Goal: Communication & Community: Participate in discussion

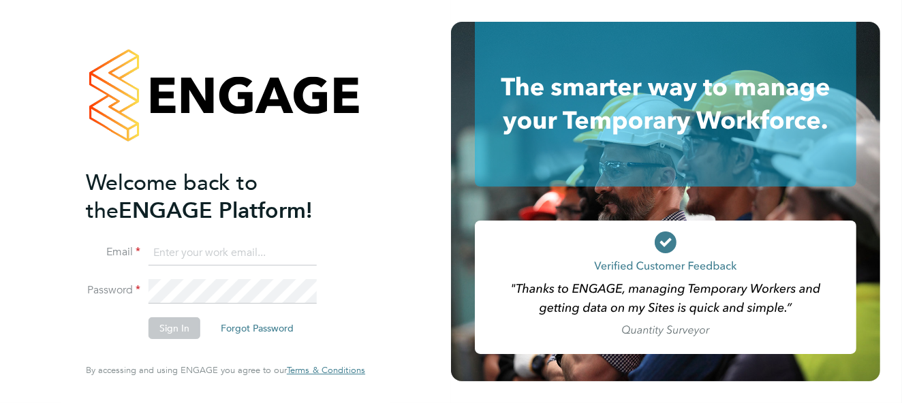
type input "[EMAIL_ADDRESS][DOMAIN_NAME]"
click at [187, 332] on button "Sign In" at bounding box center [175, 329] width 52 height 22
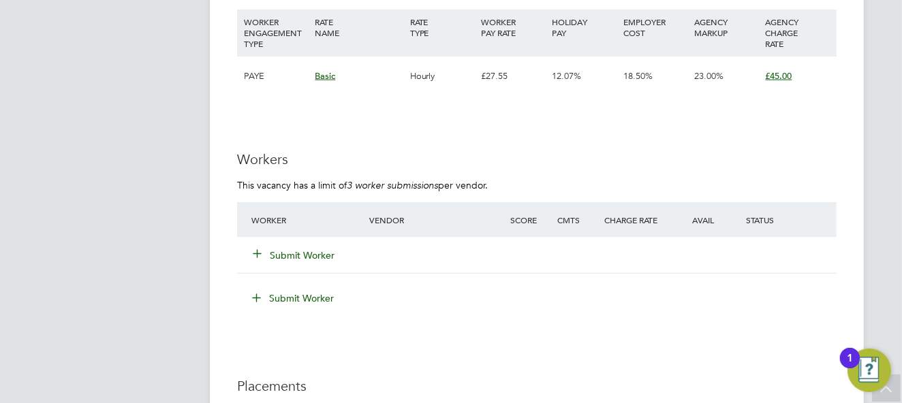
scroll to position [2044, 0]
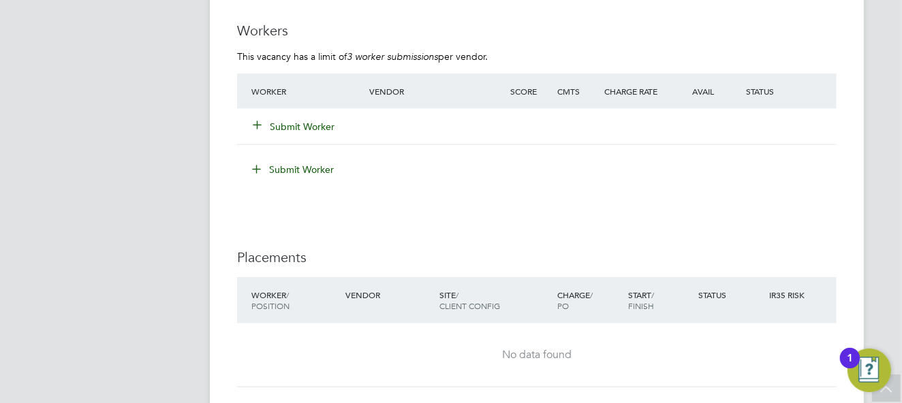
click at [282, 125] on button "Submit Worker" at bounding box center [294, 127] width 82 height 14
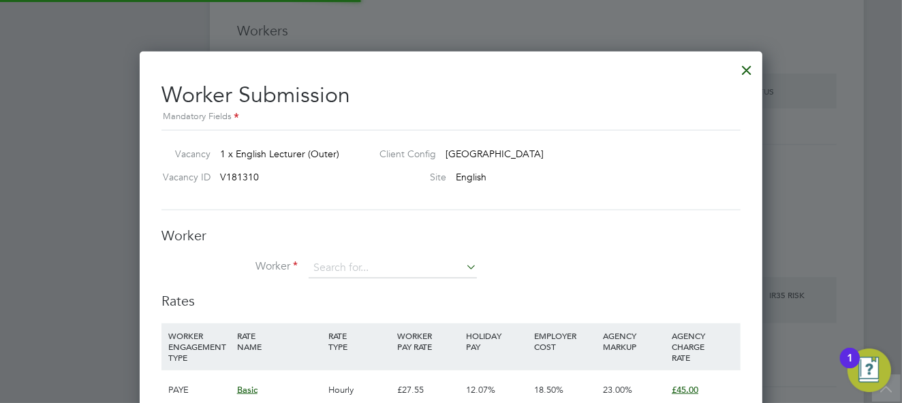
scroll to position [859, 623]
click at [358, 268] on input at bounding box center [393, 268] width 168 height 20
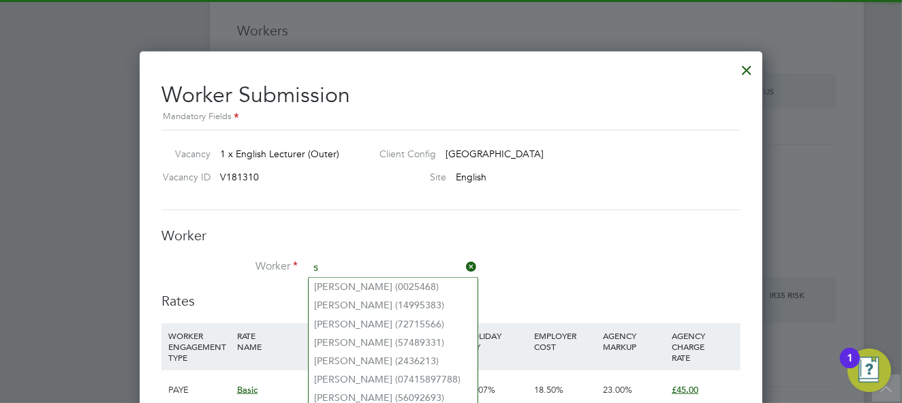
scroll to position [858, 623]
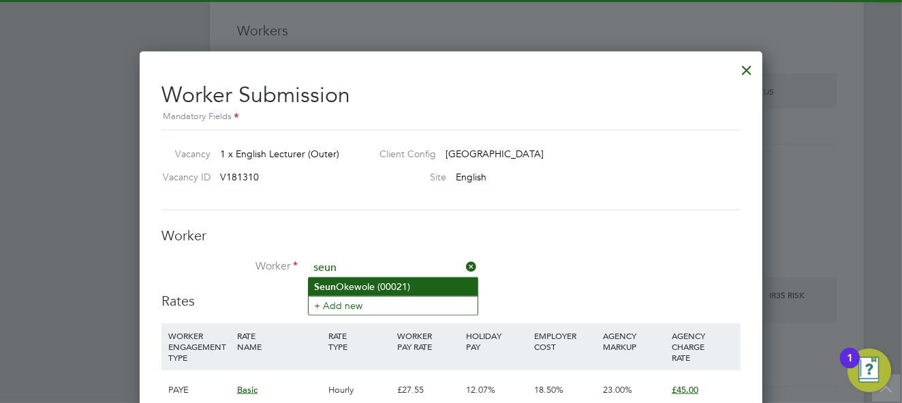
click at [358, 285] on li "Seun Okewole (00021)" at bounding box center [393, 287] width 169 height 18
type input "Seun Okewole (00021)"
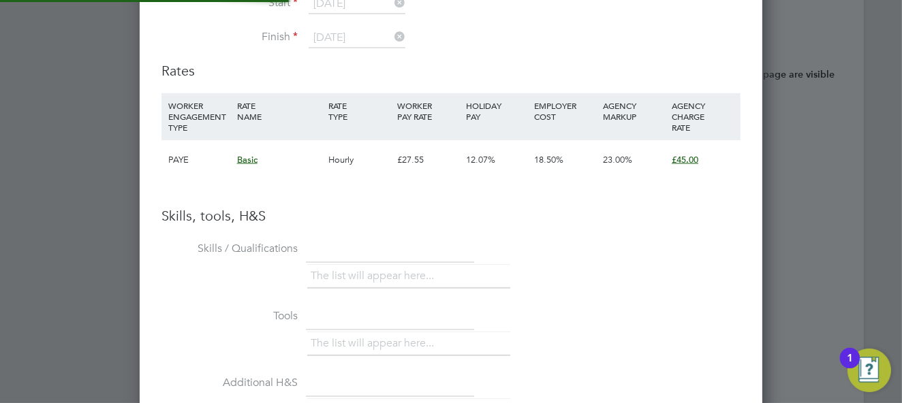
scroll to position [1145, 623]
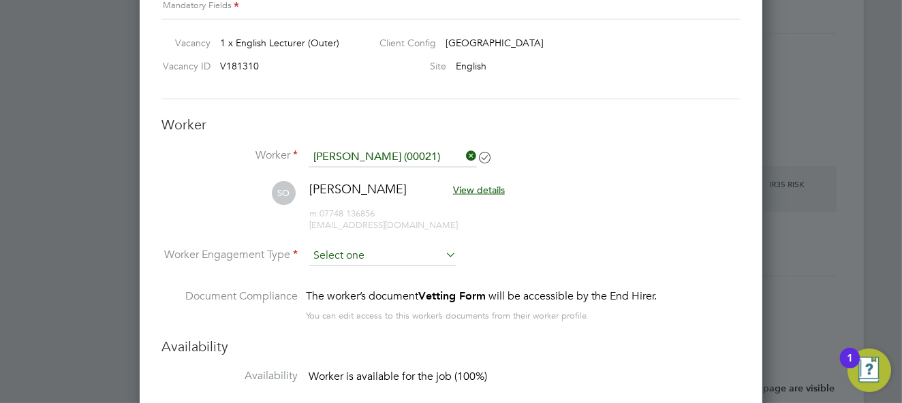
click at [378, 256] on input at bounding box center [383, 256] width 148 height 20
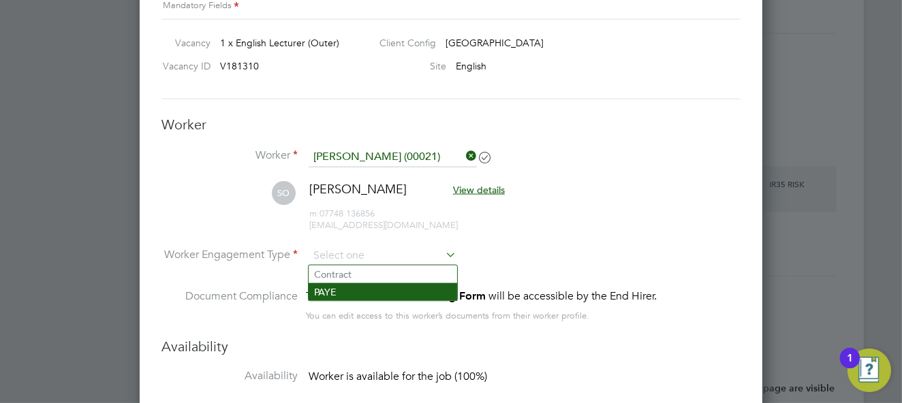
click at [358, 288] on li "PAYE" at bounding box center [383, 292] width 149 height 18
type input "PAYE"
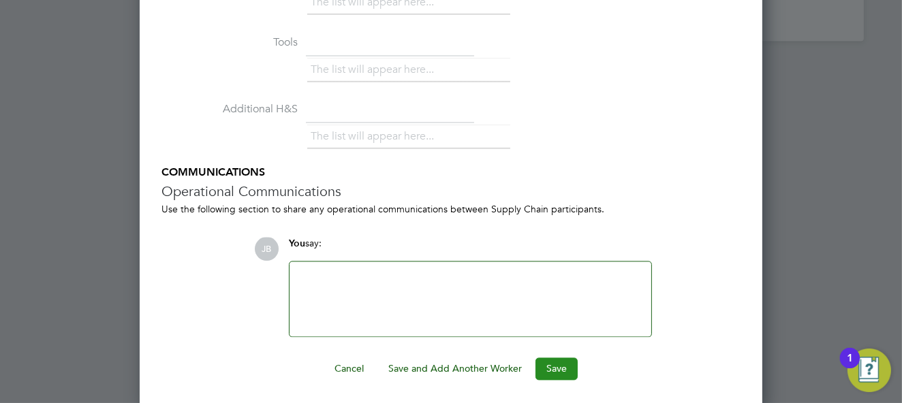
click at [555, 365] on button "Save" at bounding box center [557, 369] width 42 height 22
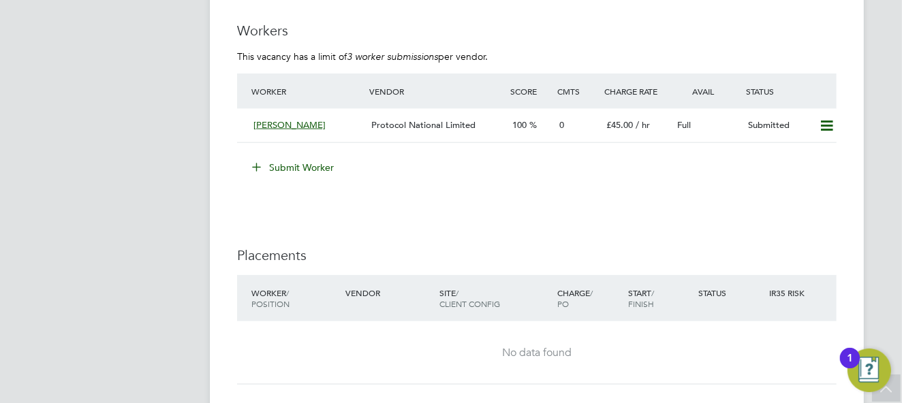
click at [278, 164] on button "Submit Worker" at bounding box center [294, 168] width 102 height 22
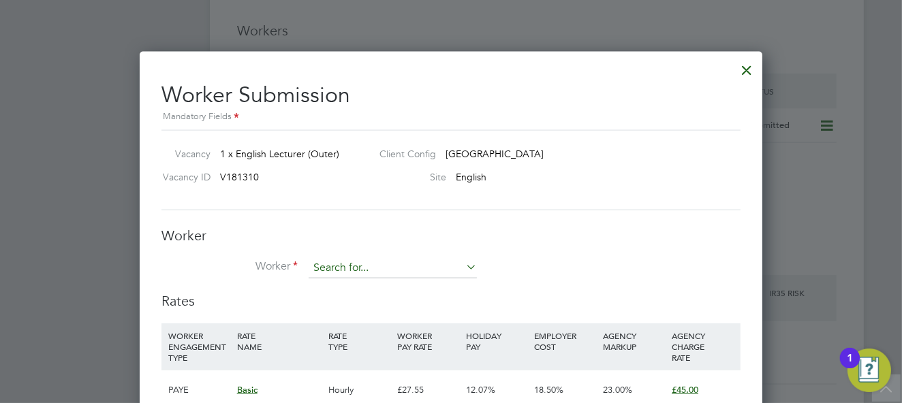
click at [344, 267] on input at bounding box center [393, 268] width 168 height 20
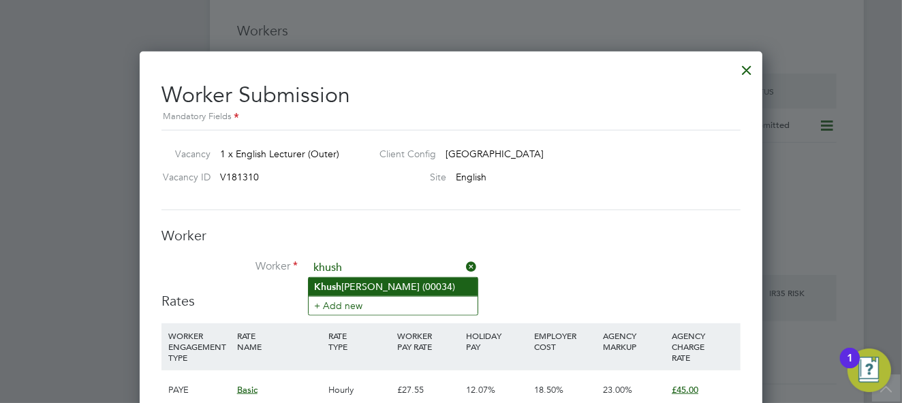
click at [361, 286] on li "Khush bakht Hayat (00034)" at bounding box center [393, 287] width 169 height 18
type input "Khushbakht Hayat (00034)"
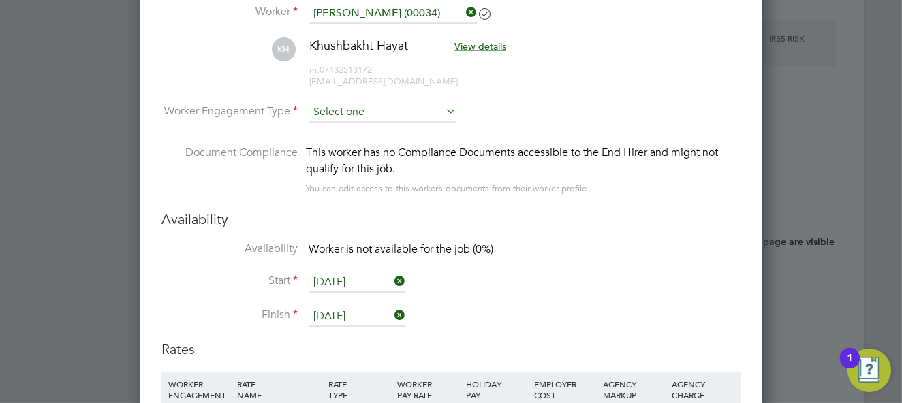
click at [386, 114] on input at bounding box center [383, 112] width 148 height 20
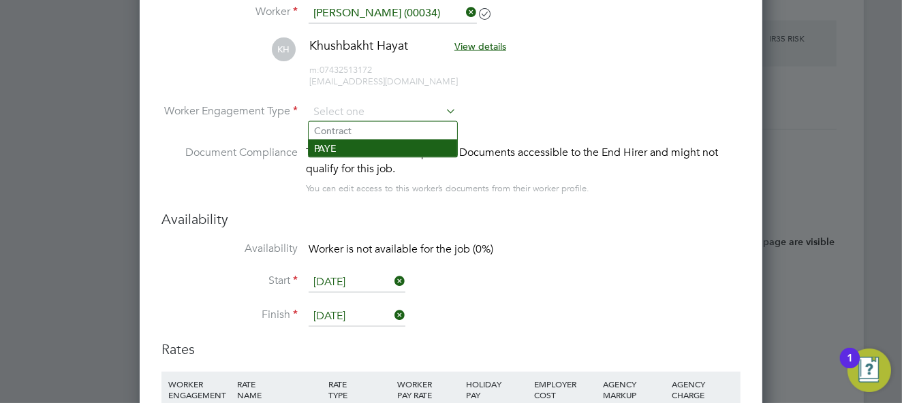
click at [378, 146] on li "PAYE" at bounding box center [383, 149] width 149 height 18
type input "PAYE"
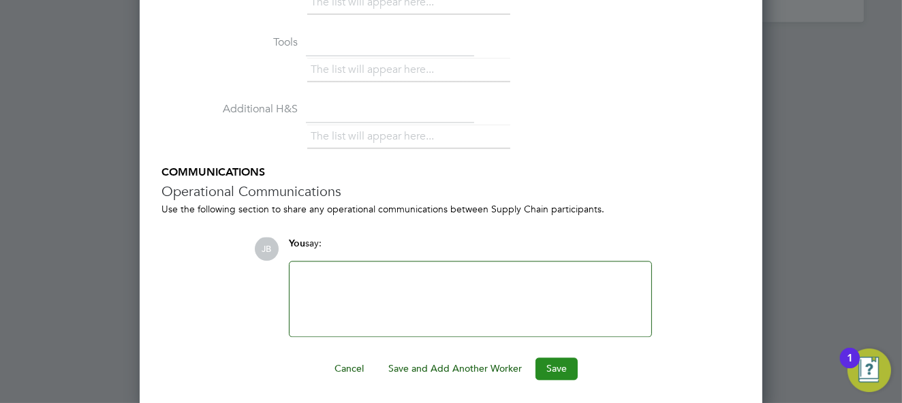
click at [559, 367] on button "Save" at bounding box center [557, 369] width 42 height 22
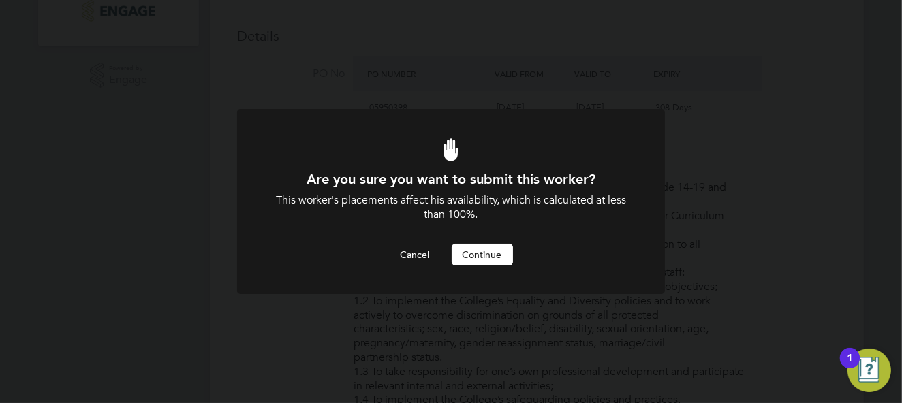
click at [478, 252] on button "Continue" at bounding box center [482, 255] width 61 height 22
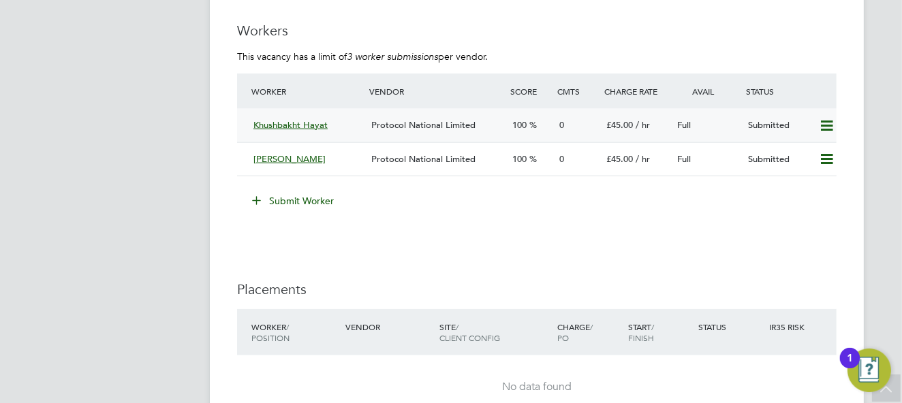
click at [617, 121] on span "£45.00" at bounding box center [619, 125] width 27 height 12
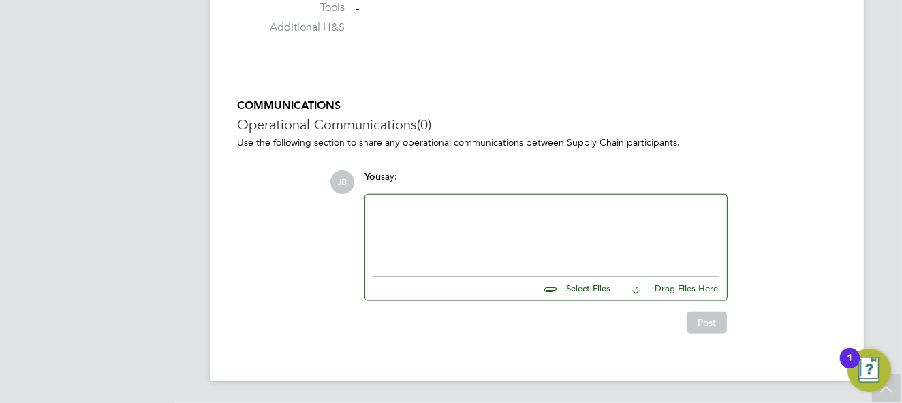
click at [598, 288] on input "file" at bounding box center [616, 286] width 204 height 19
type input "C:\fakepath\Khushbakht Hayat - English CV.docx"
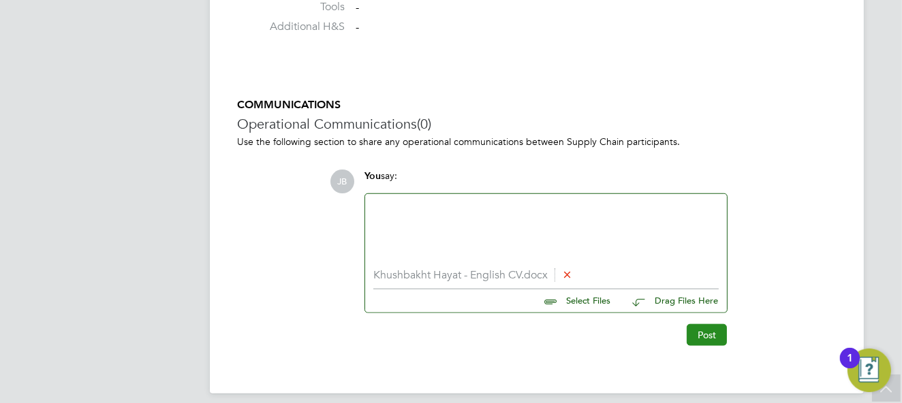
click at [697, 328] on button "Post" at bounding box center [707, 335] width 40 height 22
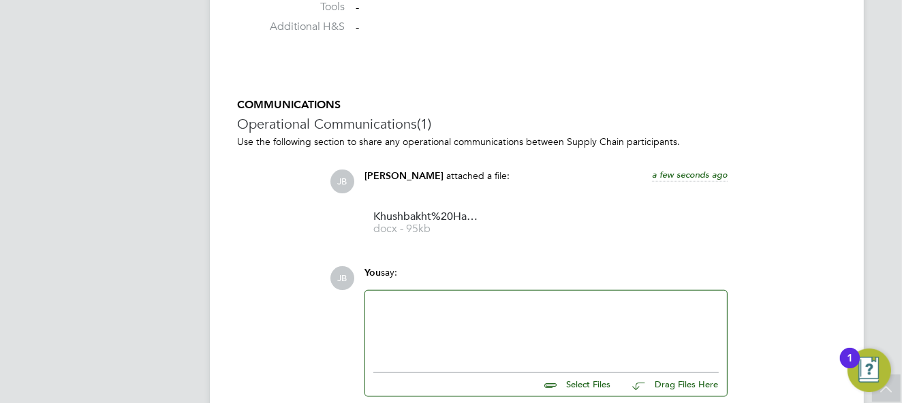
click at [422, 317] on div at bounding box center [545, 328] width 345 height 59
click at [623, 336] on div "She is fully compliant and available immediately to start" at bounding box center [545, 328] width 345 height 59
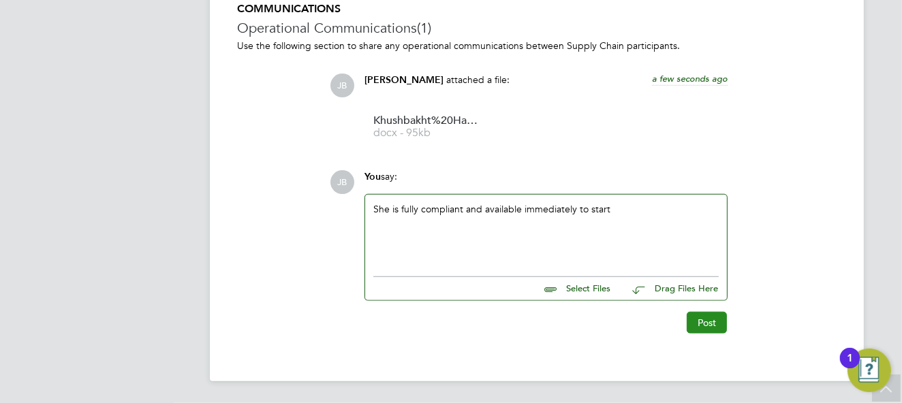
click at [705, 318] on button "Post" at bounding box center [707, 323] width 40 height 22
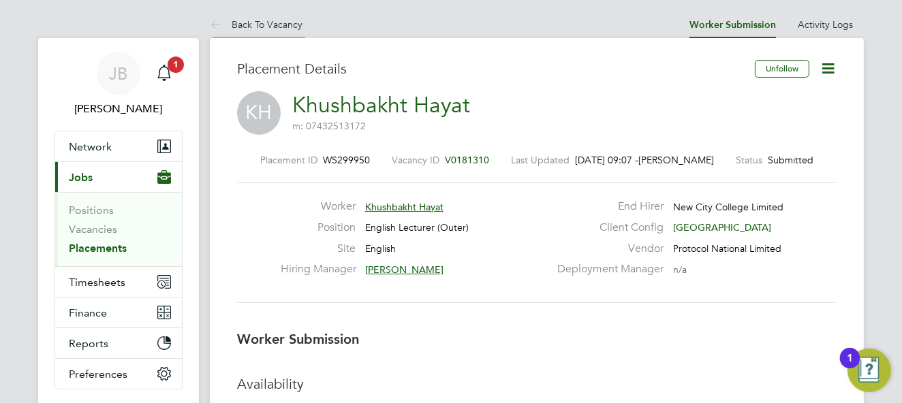
click at [251, 31] on li "Back To Vacancy" at bounding box center [256, 24] width 93 height 27
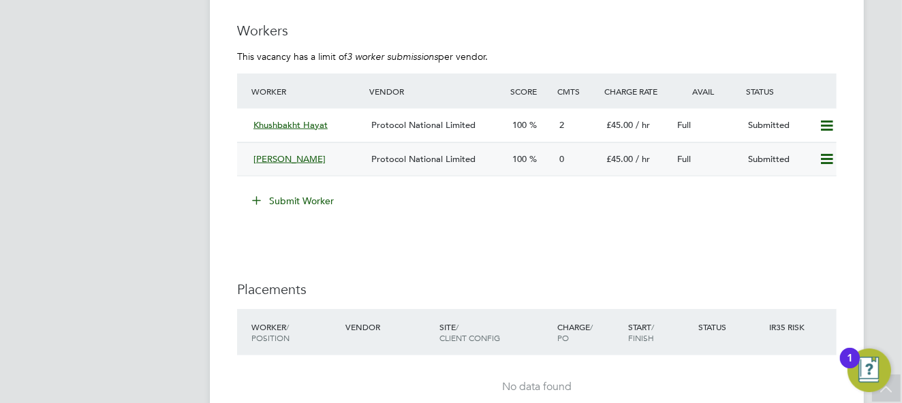
click at [455, 157] on span "Protocol National Limited" at bounding box center [423, 159] width 104 height 12
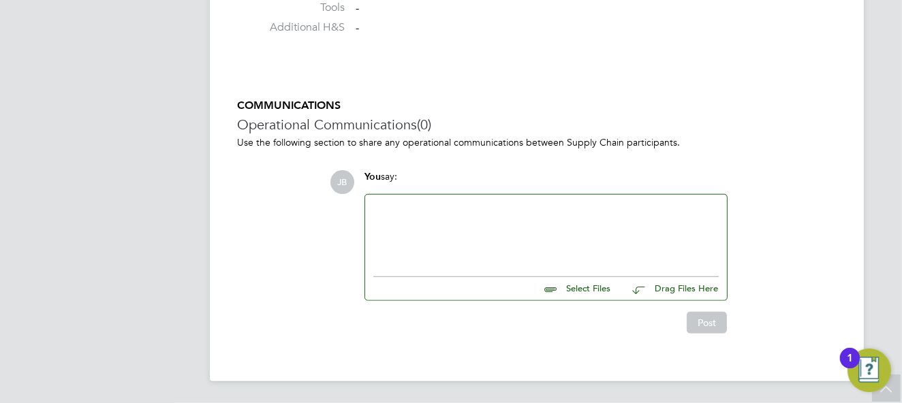
click at [585, 295] on input "file" at bounding box center [616, 286] width 204 height 19
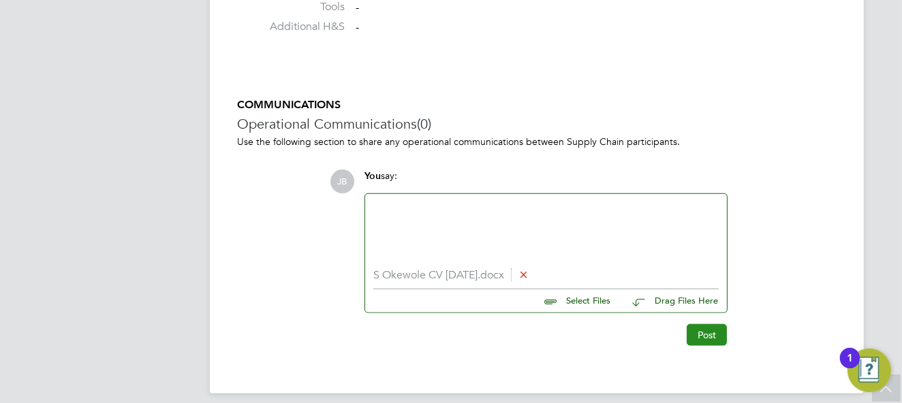
click at [687, 330] on button "Post" at bounding box center [707, 335] width 40 height 22
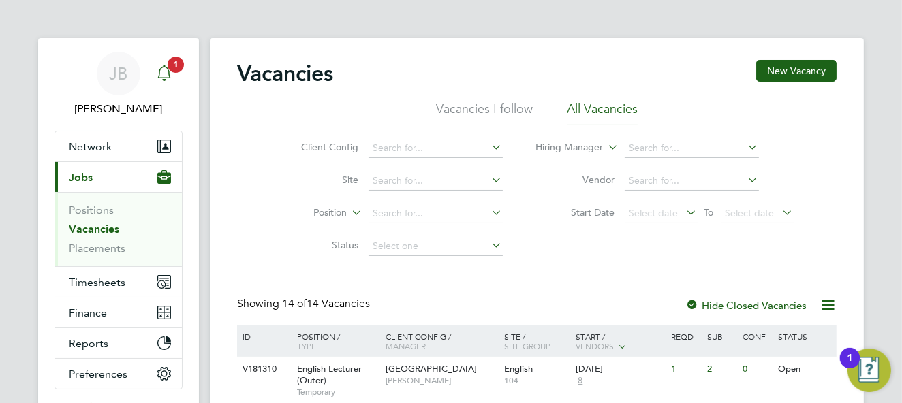
click at [168, 67] on span "1" at bounding box center [176, 65] width 16 height 16
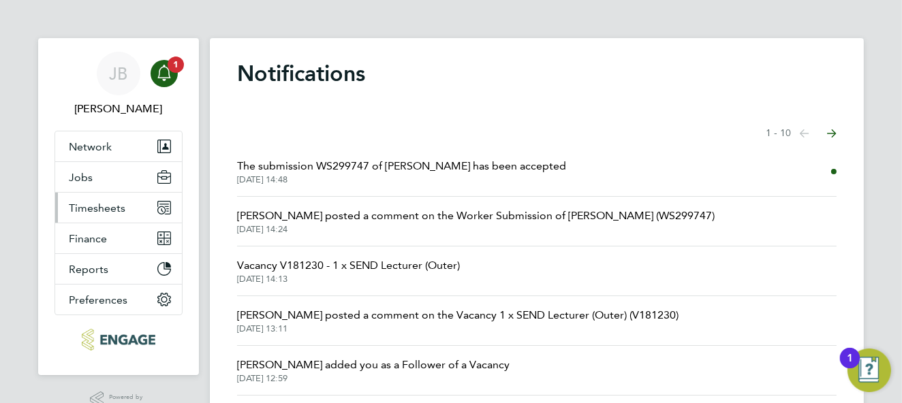
click at [121, 208] on span "Timesheets" at bounding box center [97, 208] width 57 height 13
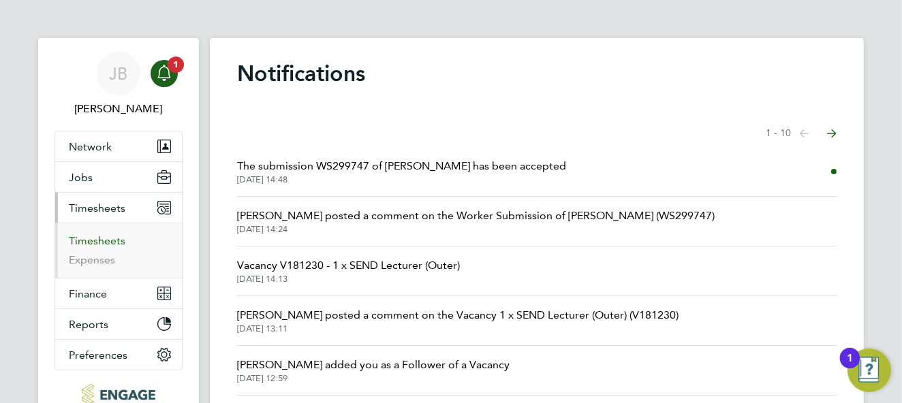
click at [82, 244] on link "Timesheets" at bounding box center [97, 240] width 57 height 13
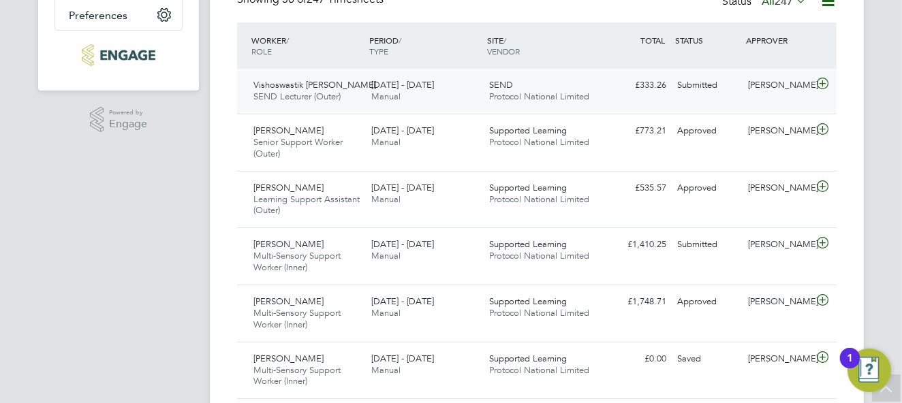
click at [821, 80] on icon at bounding box center [822, 83] width 17 height 11
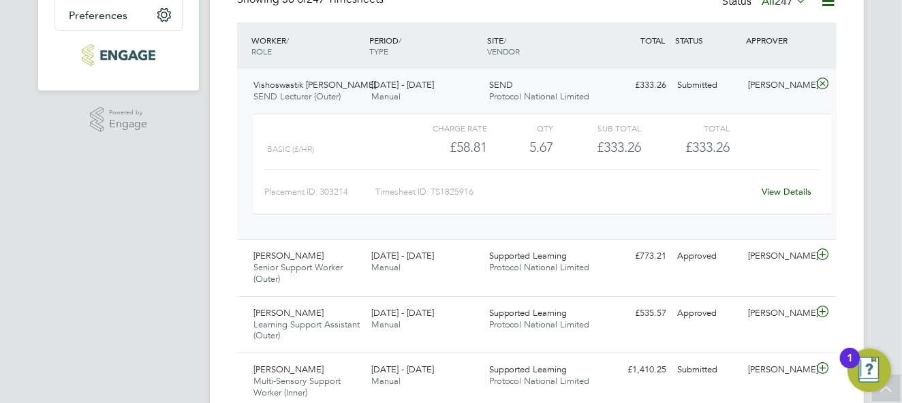
click at [793, 191] on link "View Details" at bounding box center [787, 192] width 50 height 12
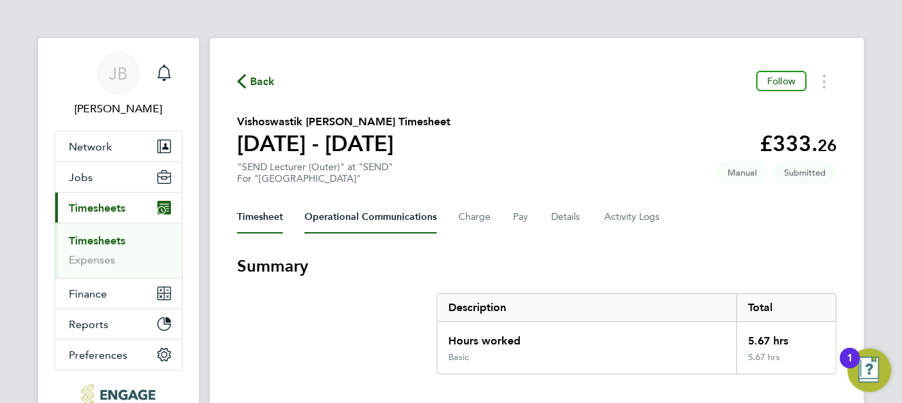
click at [358, 227] on Communications-tab "Operational Communications" at bounding box center [371, 217] width 132 height 33
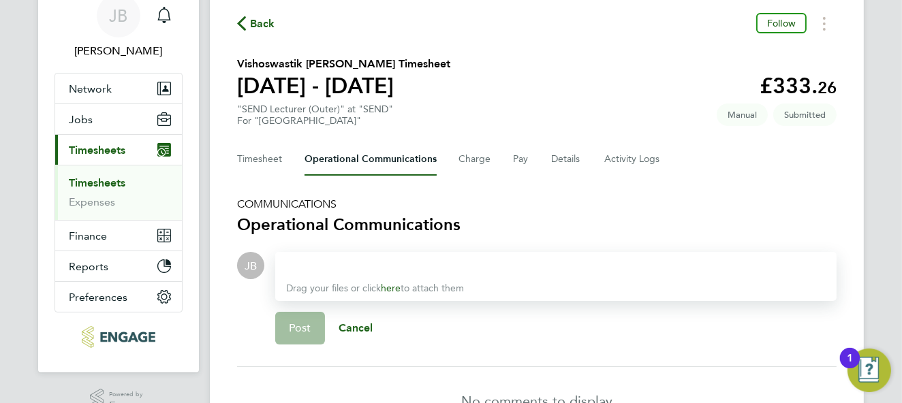
scroll to position [84, 0]
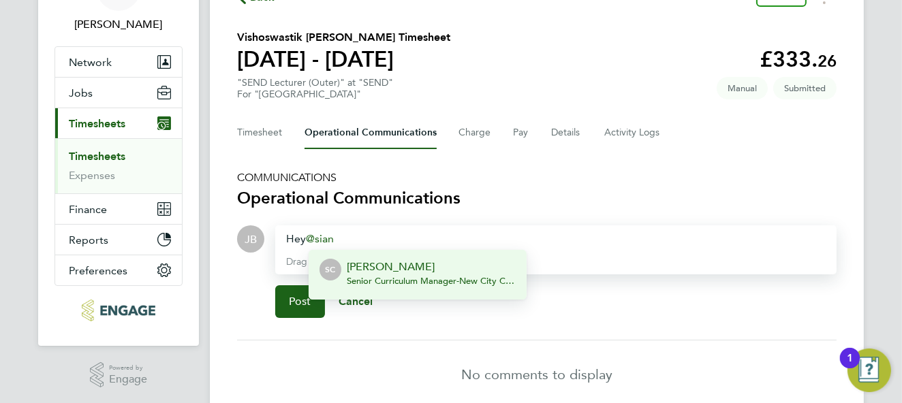
click at [418, 287] on div "Sian Cappi Senior Curriculum Manager - New City College Limited" at bounding box center [431, 275] width 169 height 33
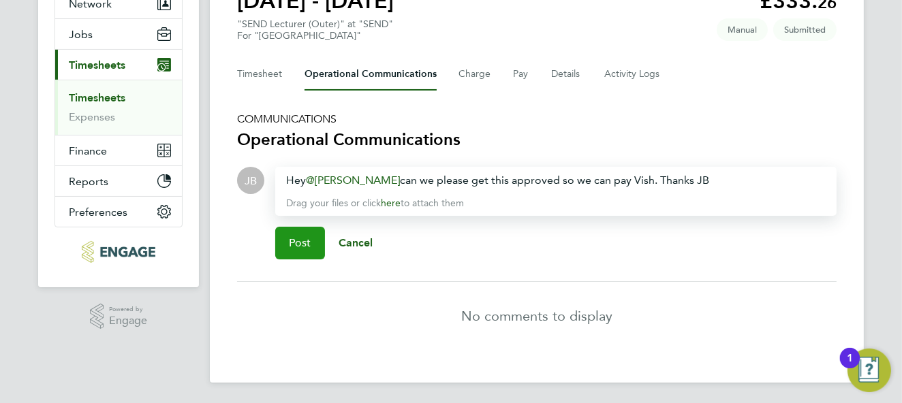
click at [296, 241] on span "Post" at bounding box center [300, 243] width 22 height 14
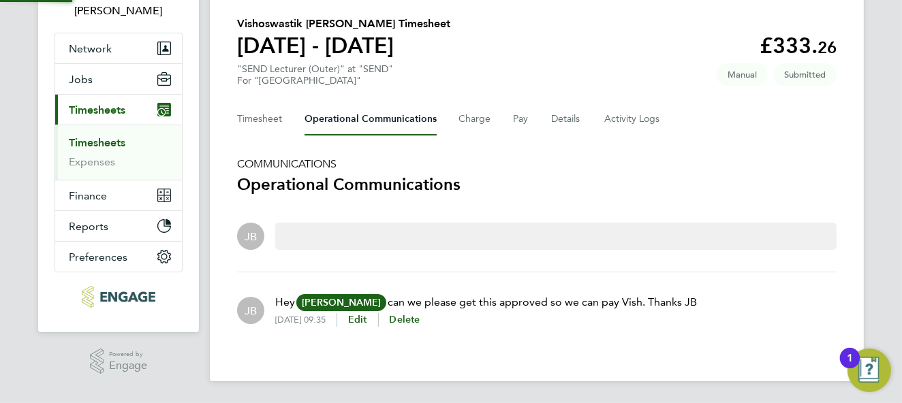
scroll to position [97, 0]
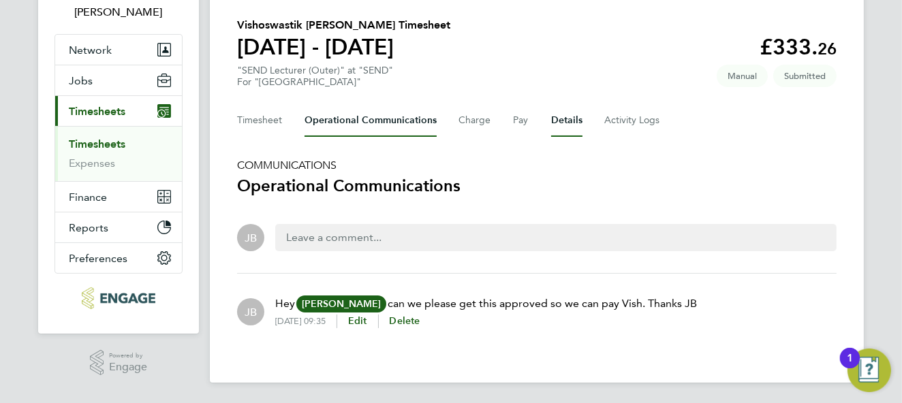
click at [571, 121] on button "Details" at bounding box center [566, 120] width 31 height 33
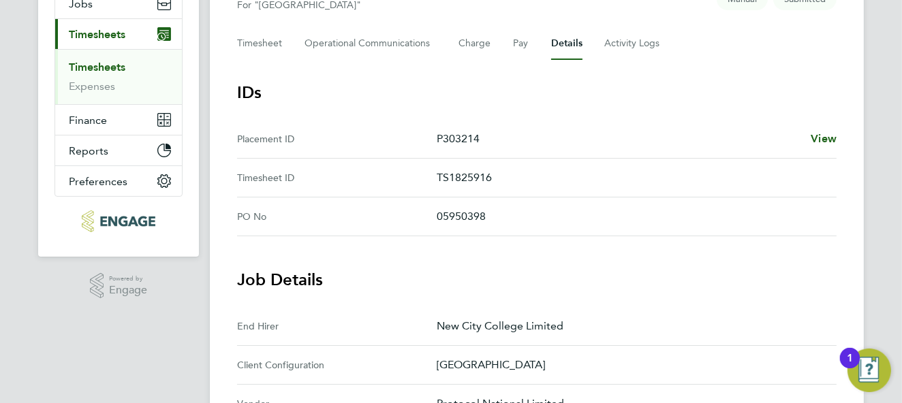
scroll to position [147, 0]
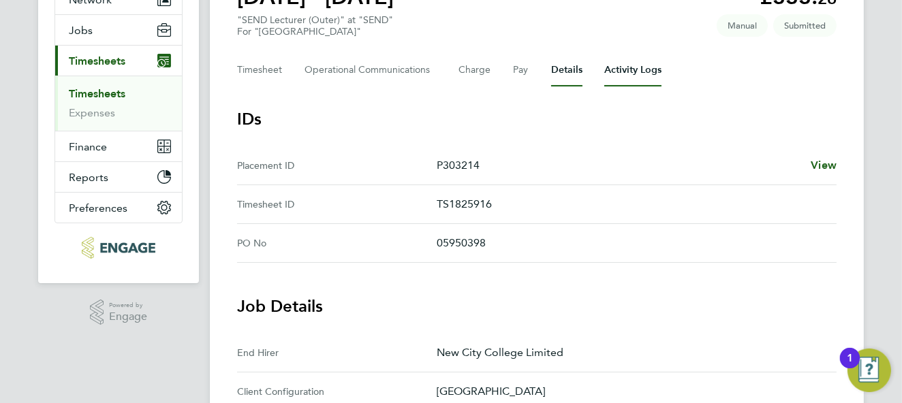
click at [619, 78] on Logs-tab "Activity Logs" at bounding box center [632, 70] width 57 height 33
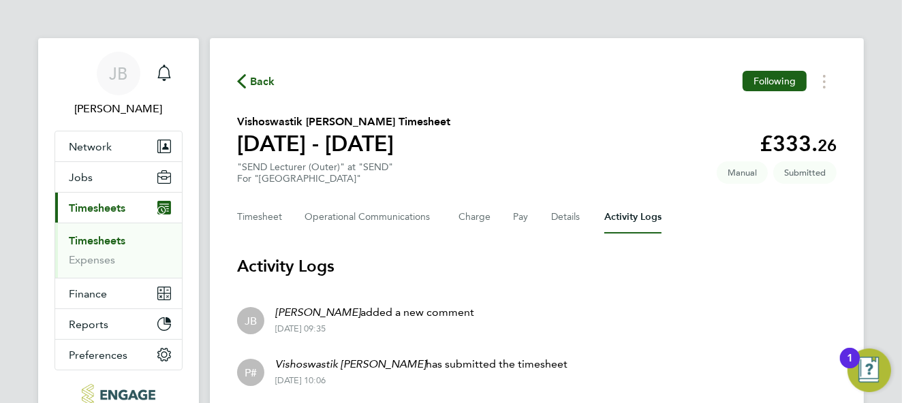
scroll to position [99, 0]
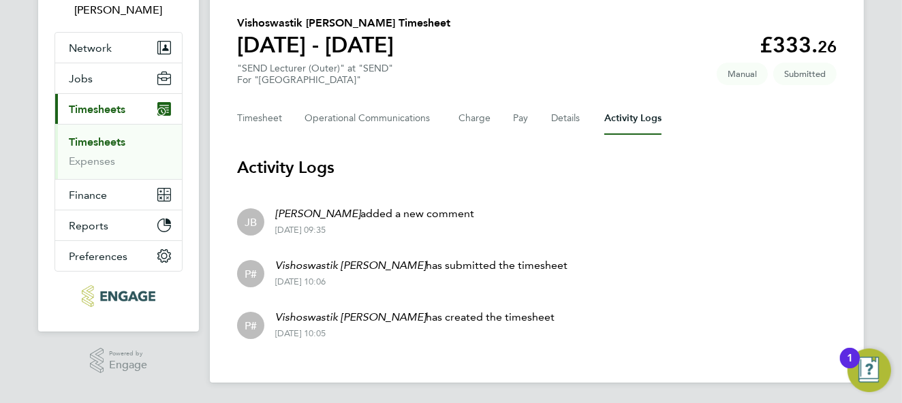
click at [99, 109] on span "Timesheets" at bounding box center [97, 109] width 57 height 13
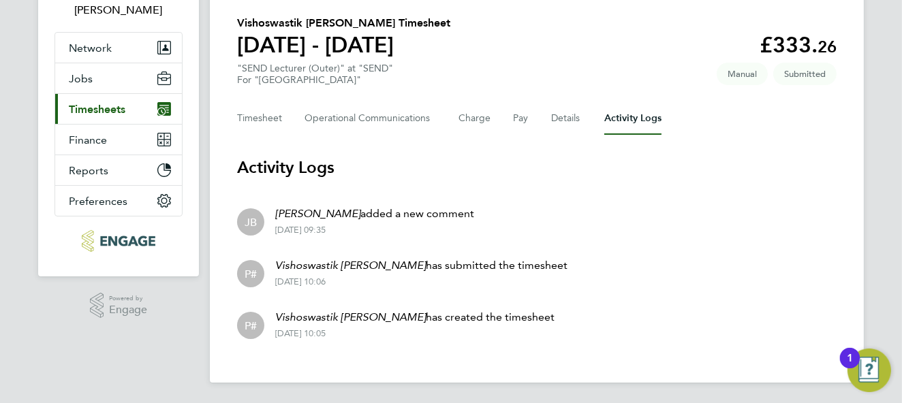
click at [85, 114] on span "Timesheets" at bounding box center [97, 109] width 57 height 13
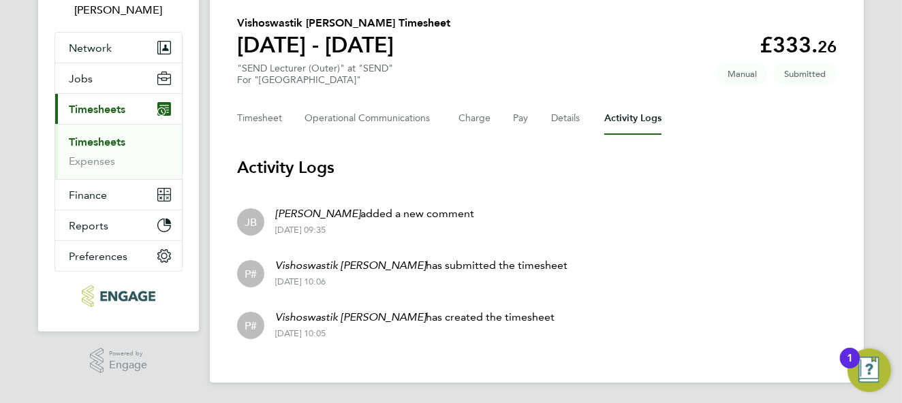
click at [100, 140] on link "Timesheets" at bounding box center [97, 142] width 57 height 13
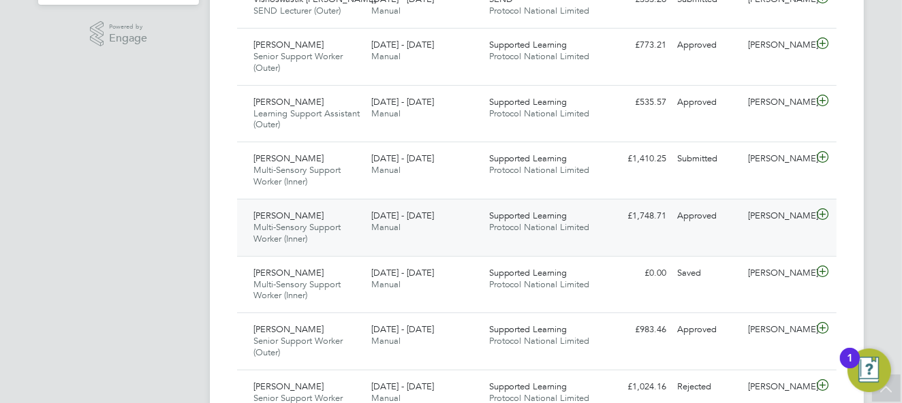
click at [821, 211] on icon at bounding box center [822, 214] width 17 height 11
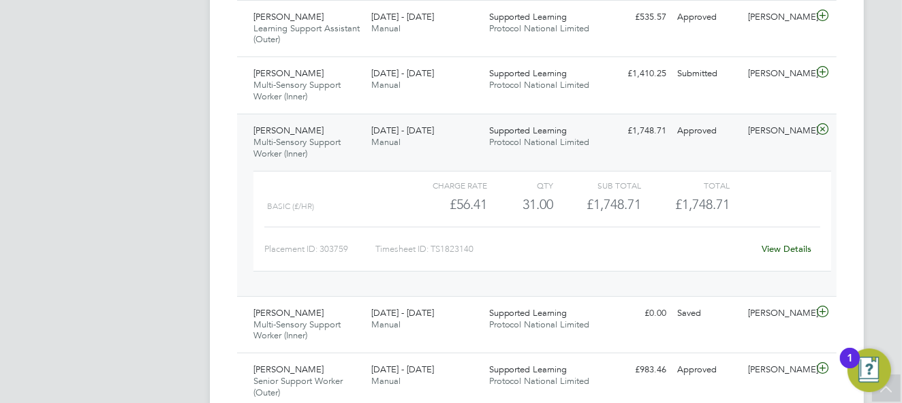
click at [778, 245] on link "View Details" at bounding box center [787, 249] width 50 height 12
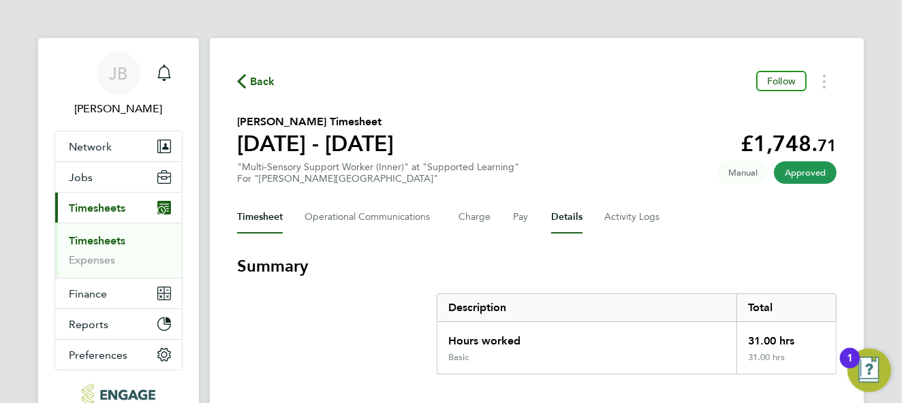
click at [557, 214] on button "Details" at bounding box center [566, 217] width 31 height 33
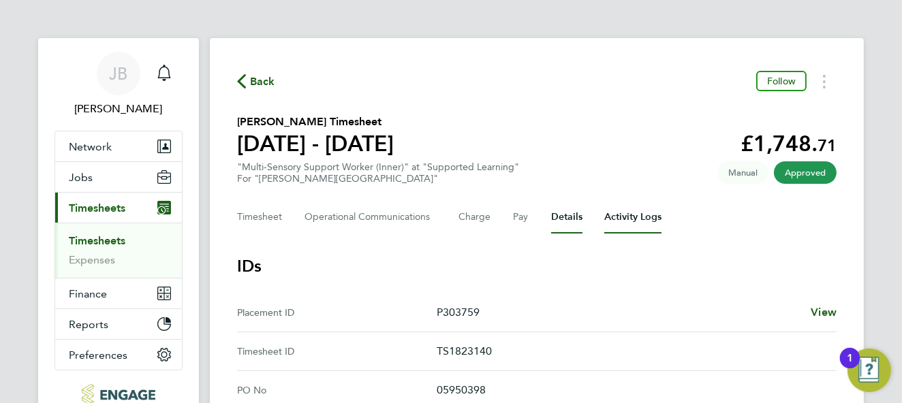
click at [621, 213] on Logs-tab "Activity Logs" at bounding box center [632, 217] width 57 height 33
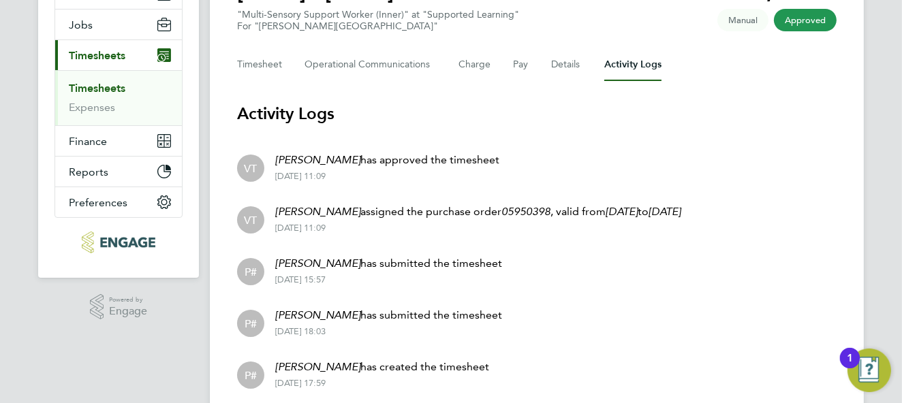
scroll to position [202, 0]
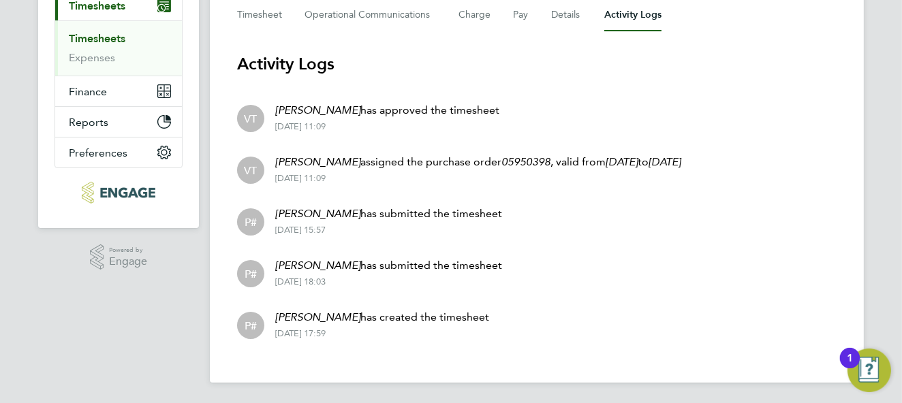
click at [606, 234] on li "P# [PERSON_NAME] has submitted the timesheet [DATE] 15:57" at bounding box center [537, 221] width 600 height 52
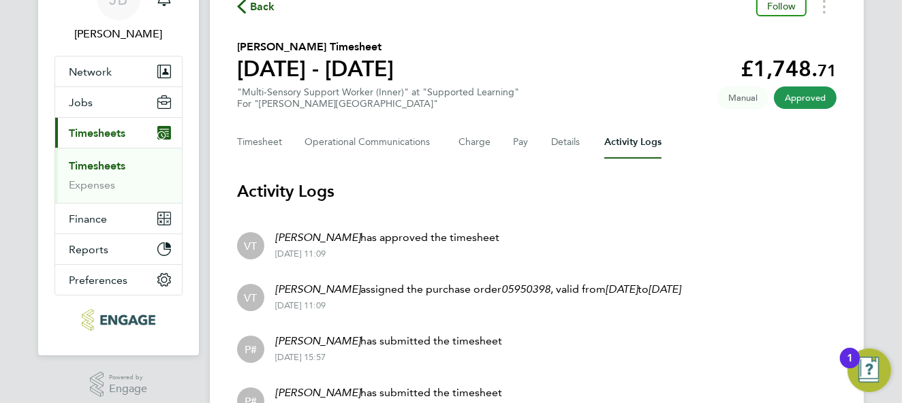
scroll to position [0, 0]
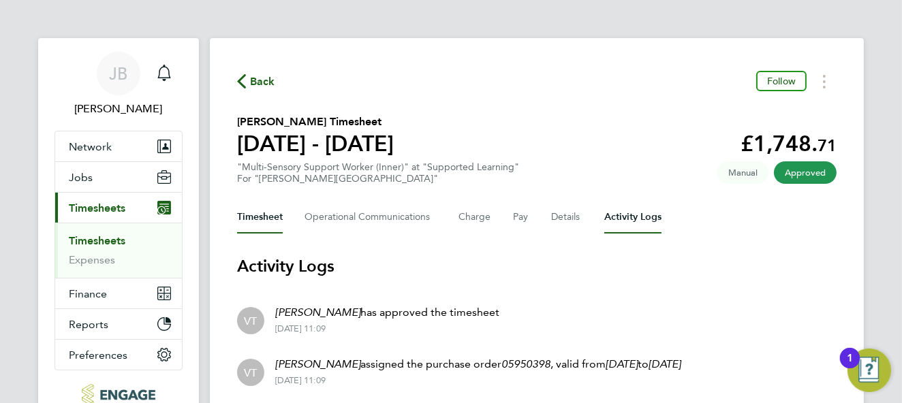
click at [264, 212] on button "Timesheet" at bounding box center [260, 217] width 46 height 33
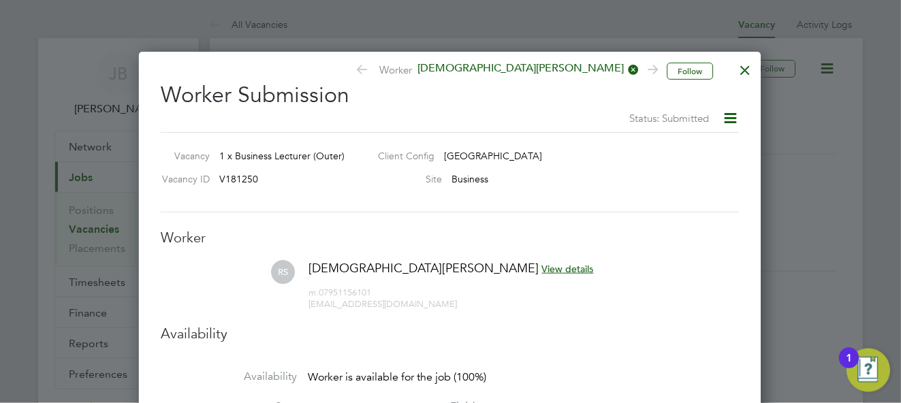
scroll to position [40, 95]
click at [354, 34] on div at bounding box center [451, 201] width 902 height 403
click at [749, 61] on div at bounding box center [746, 67] width 25 height 25
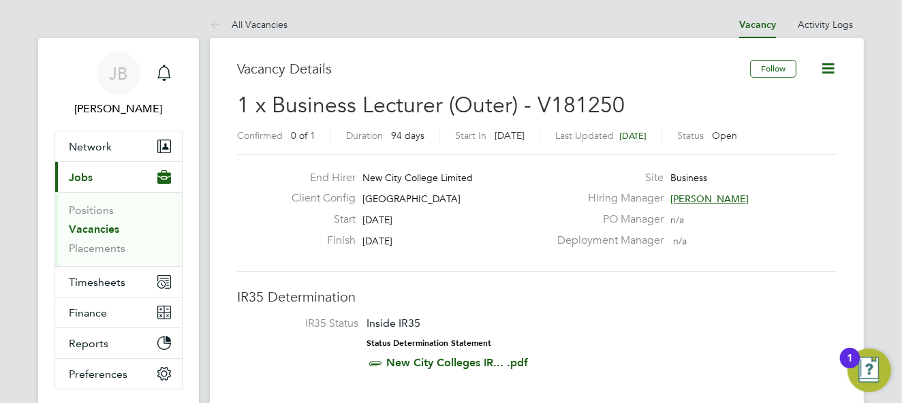
drag, startPoint x: 95, startPoint y: 226, endPoint x: 159, endPoint y: 237, distance: 64.4
click at [95, 226] on link "Vacancies" at bounding box center [94, 229] width 50 height 13
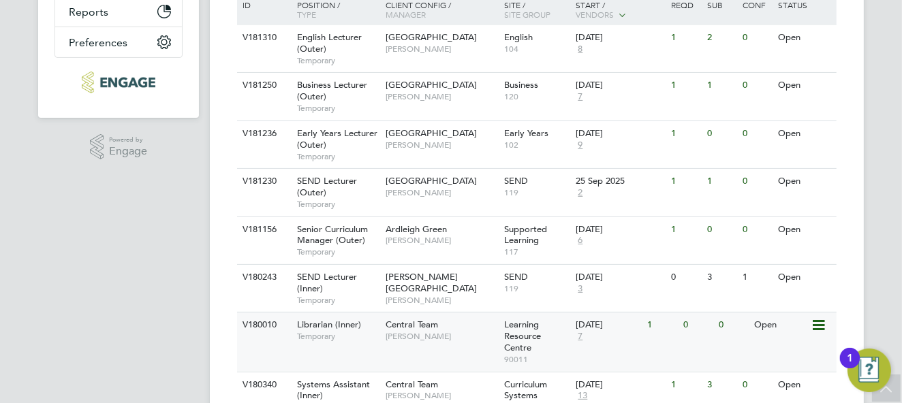
scroll to position [358, 0]
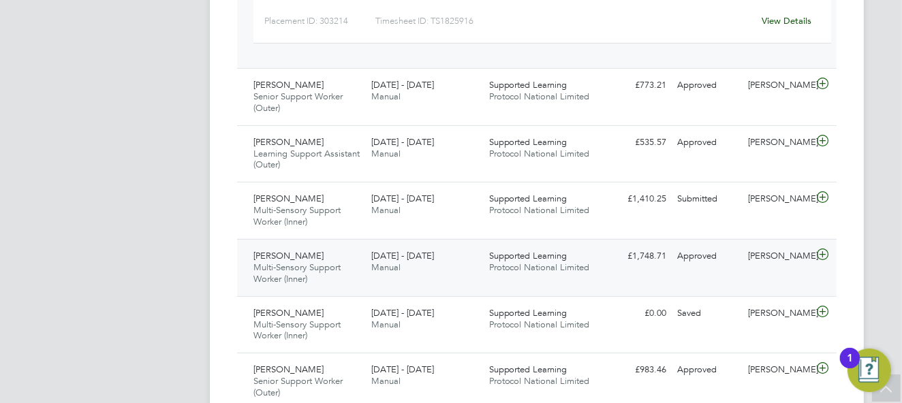
click at [508, 270] on span "Protocol National Limited" at bounding box center [539, 268] width 101 height 12
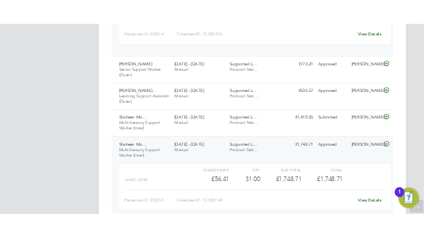
scroll to position [34, 74]
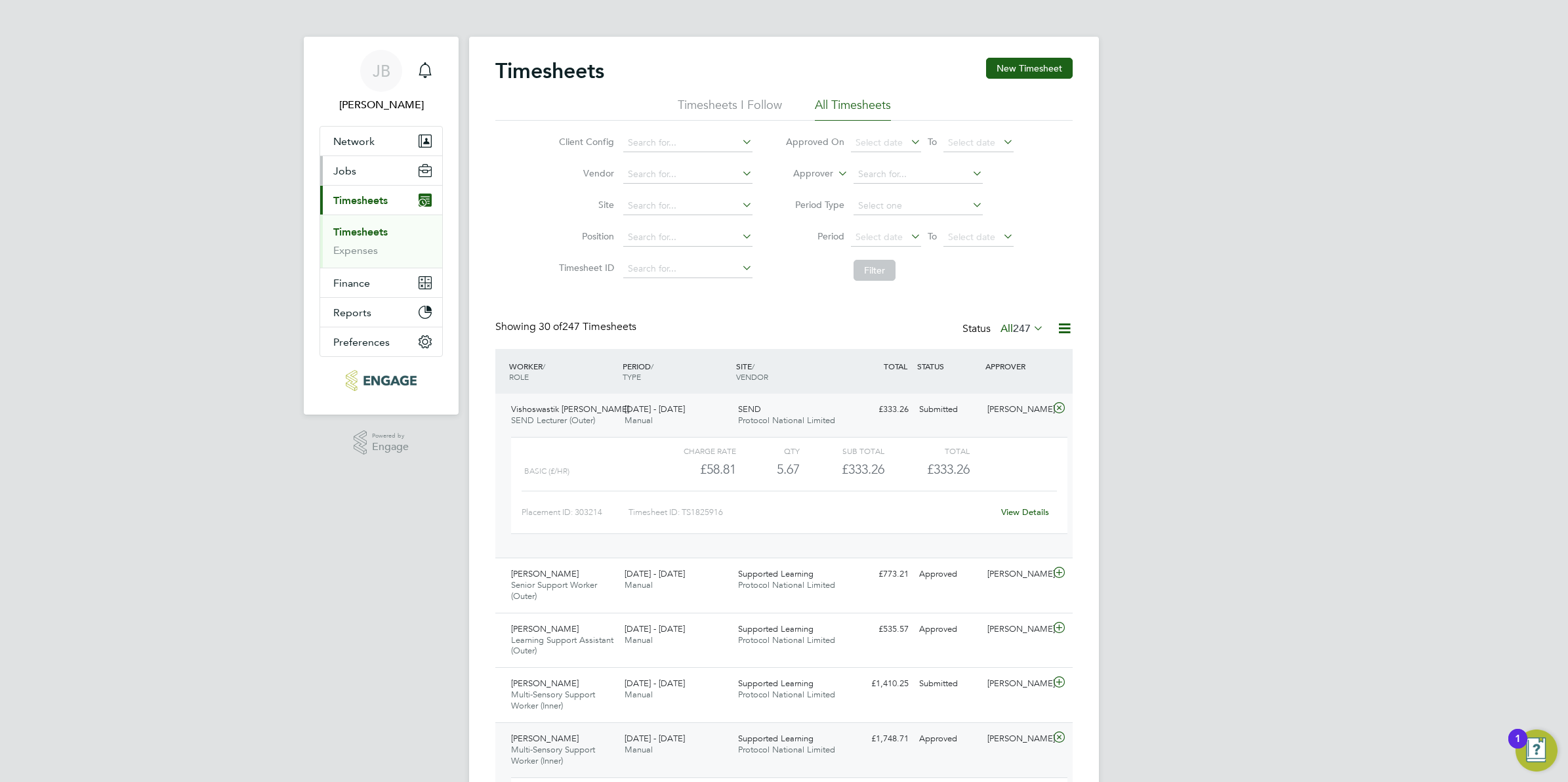
click at [361, 171] on button "Jobs" at bounding box center [380, 170] width 122 height 29
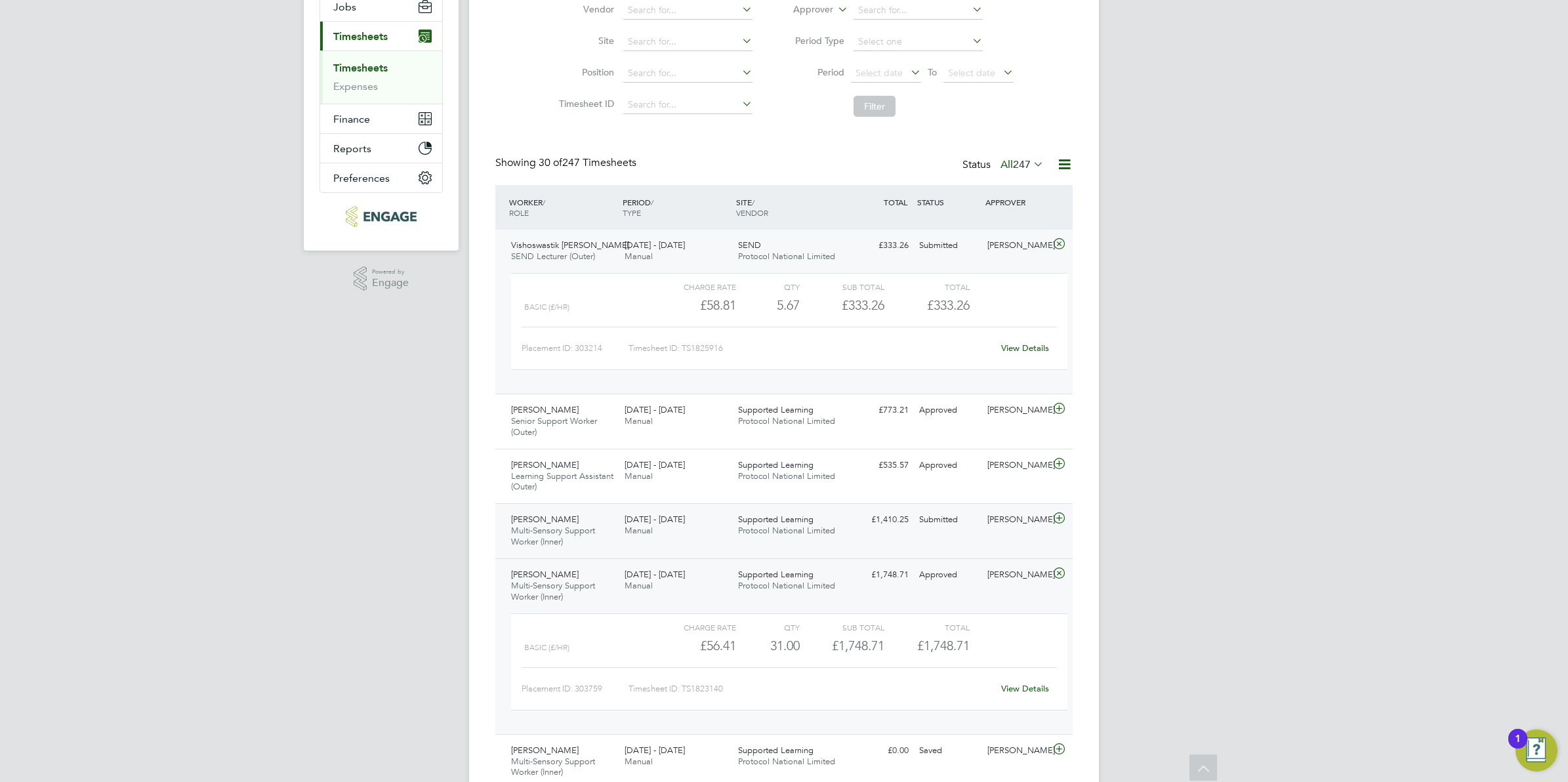
click at [868, 388] on icon at bounding box center [1059, 518] width 16 height 11
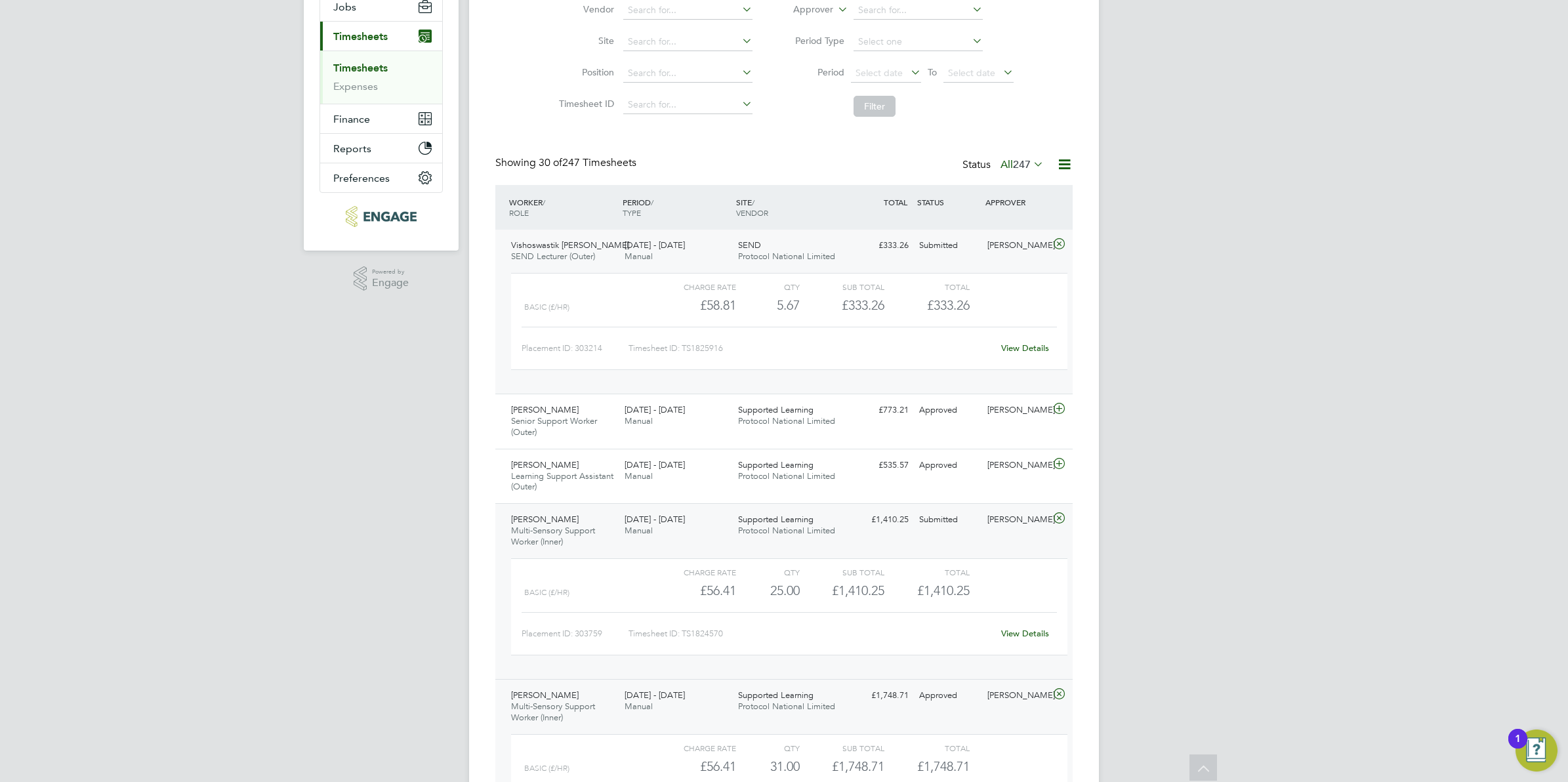
click at [868, 388] on link "View Details" at bounding box center [1026, 634] width 48 height 12
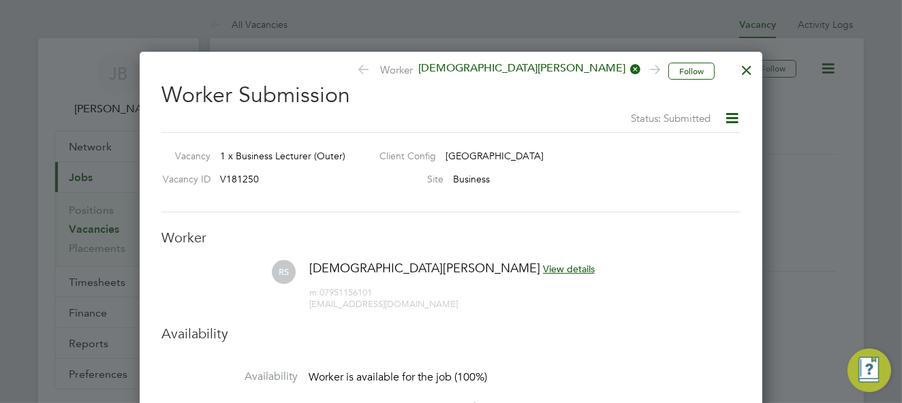
click at [739, 62] on div at bounding box center [746, 67] width 25 height 25
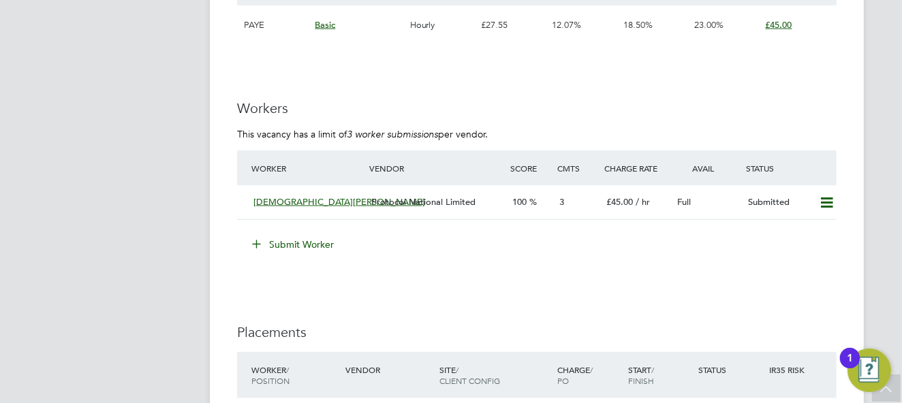
scroll to position [2213, 0]
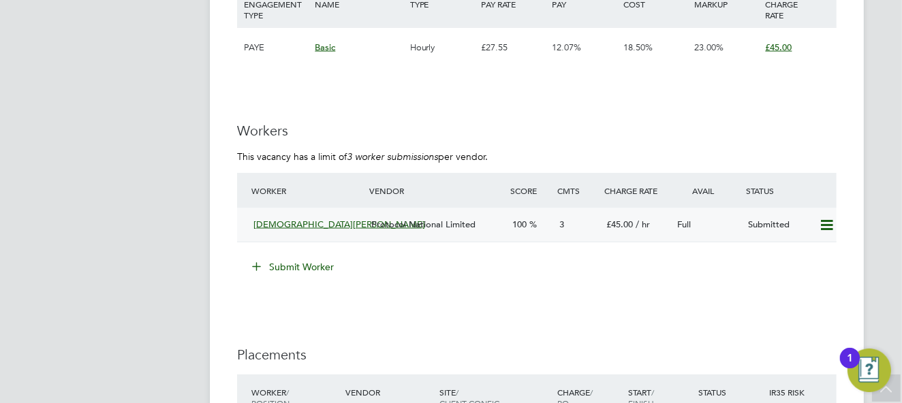
click at [491, 227] on div "Protocol National Limited" at bounding box center [436, 225] width 141 height 22
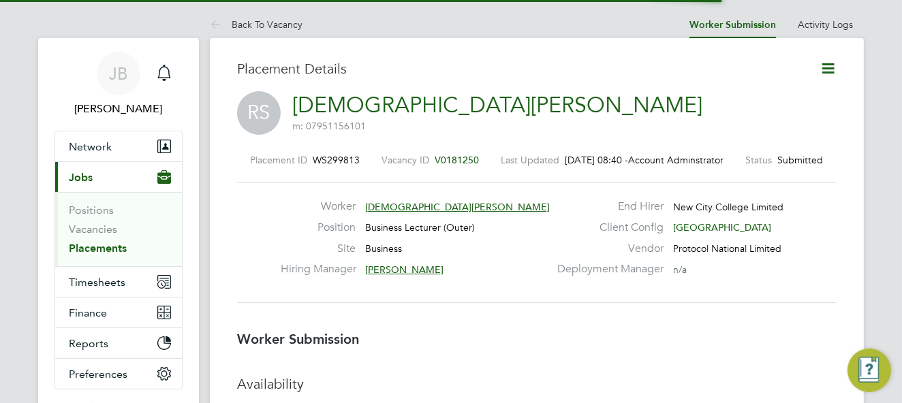
scroll to position [7, 7]
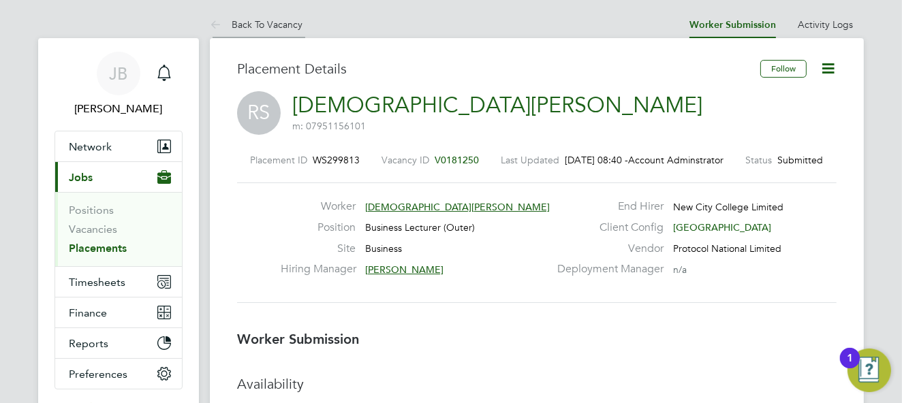
drag, startPoint x: 247, startPoint y: 24, endPoint x: 274, endPoint y: 33, distance: 28.9
click at [247, 24] on link "Back To Vacancy" at bounding box center [256, 24] width 93 height 12
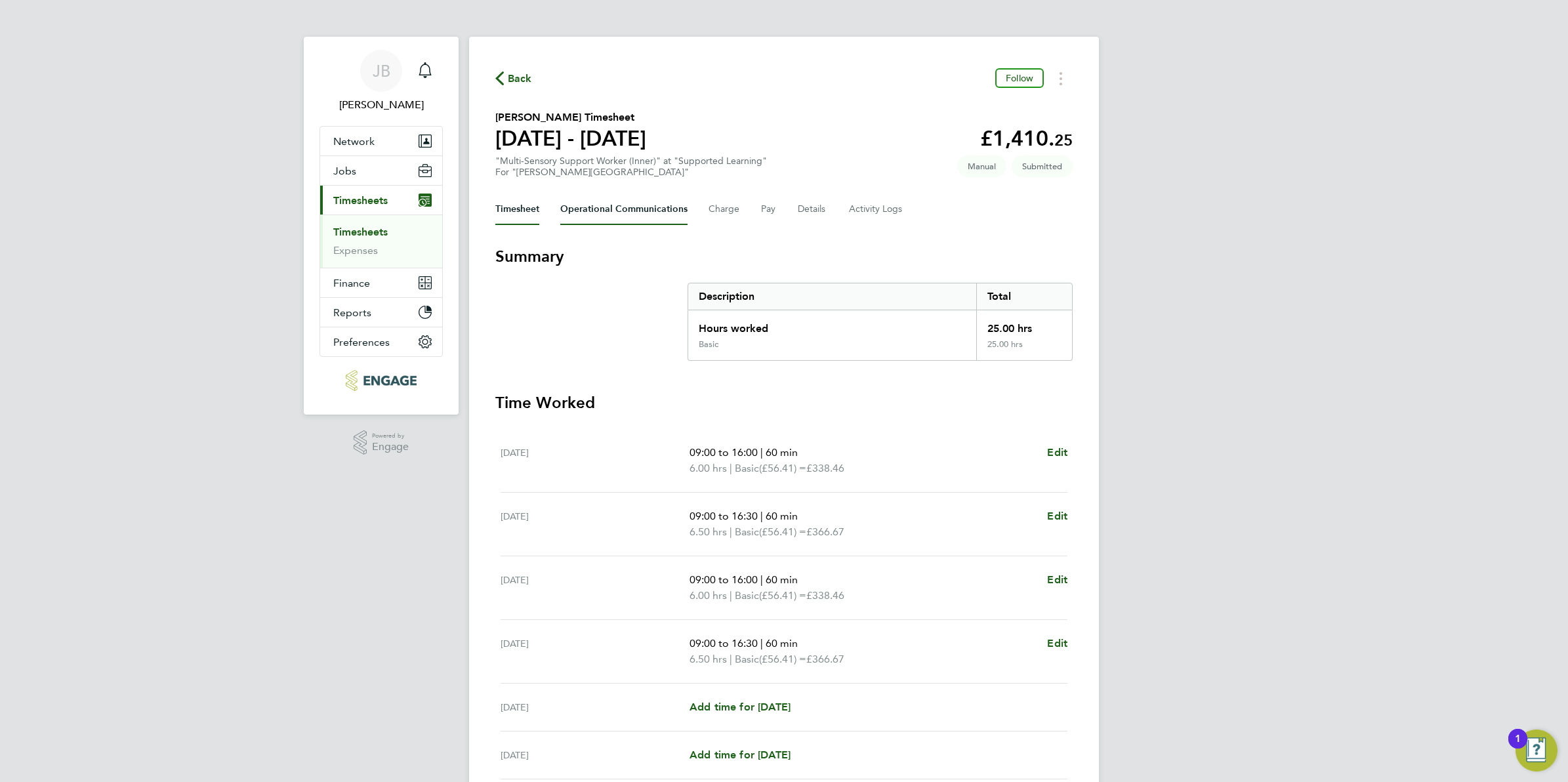
click at [647, 207] on Communications-tab "Operational Communications" at bounding box center [624, 209] width 127 height 32
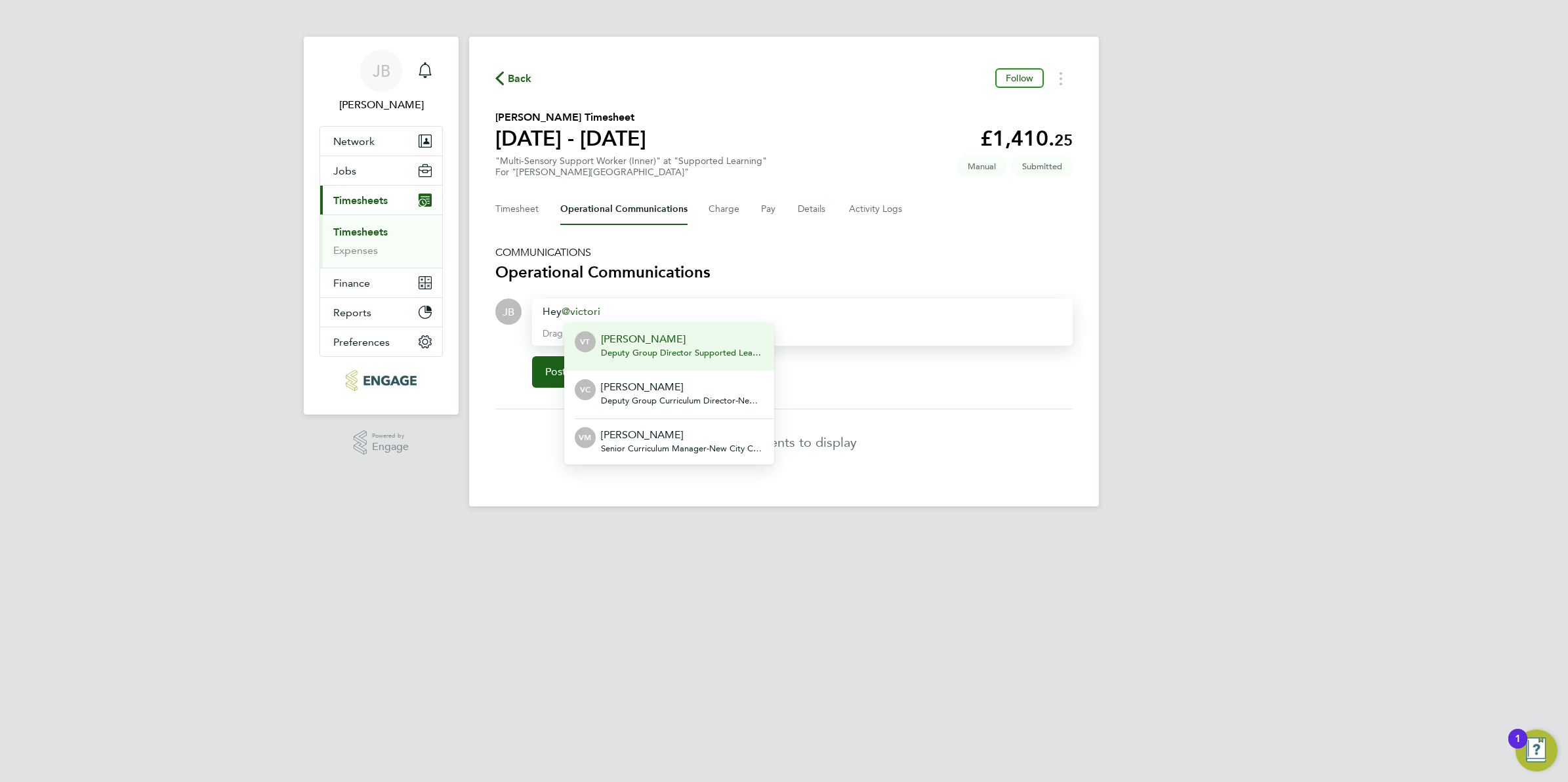
click at [652, 346] on p "[PERSON_NAME]" at bounding box center [682, 339] width 163 height 15
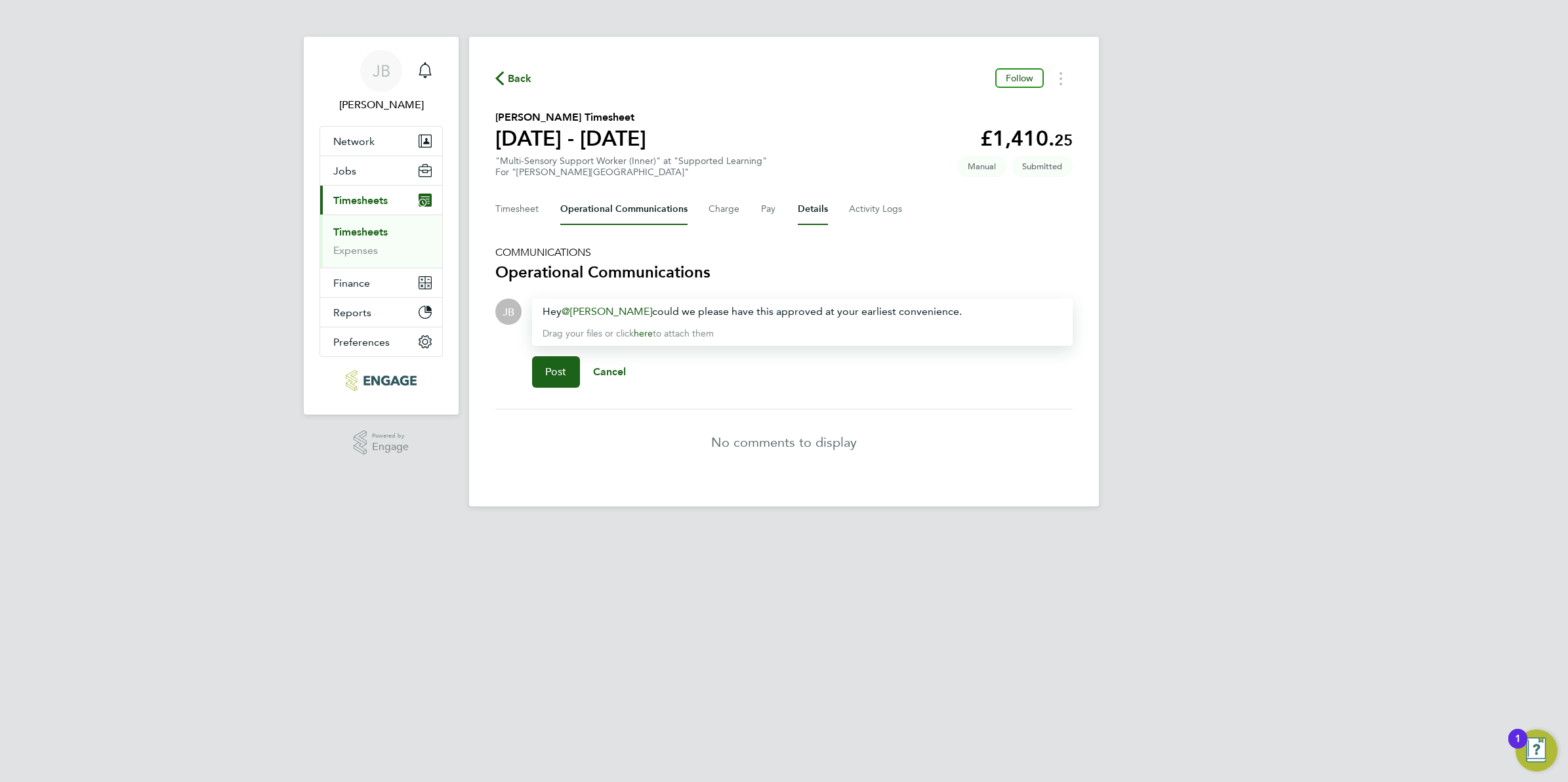
click at [817, 211] on button "Details" at bounding box center [813, 209] width 30 height 32
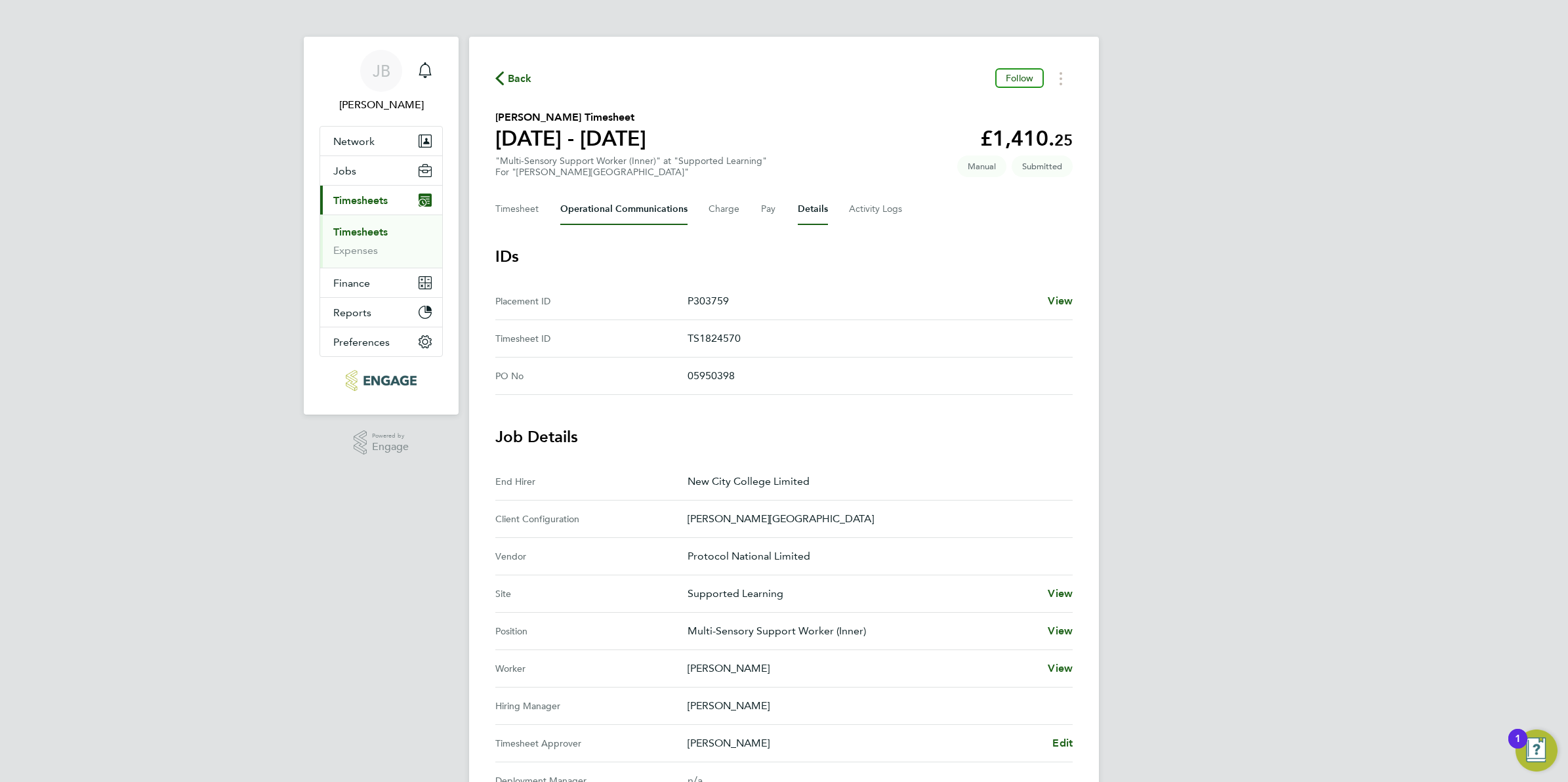
click at [611, 207] on Communications-tab "Operational Communications" at bounding box center [624, 209] width 127 height 32
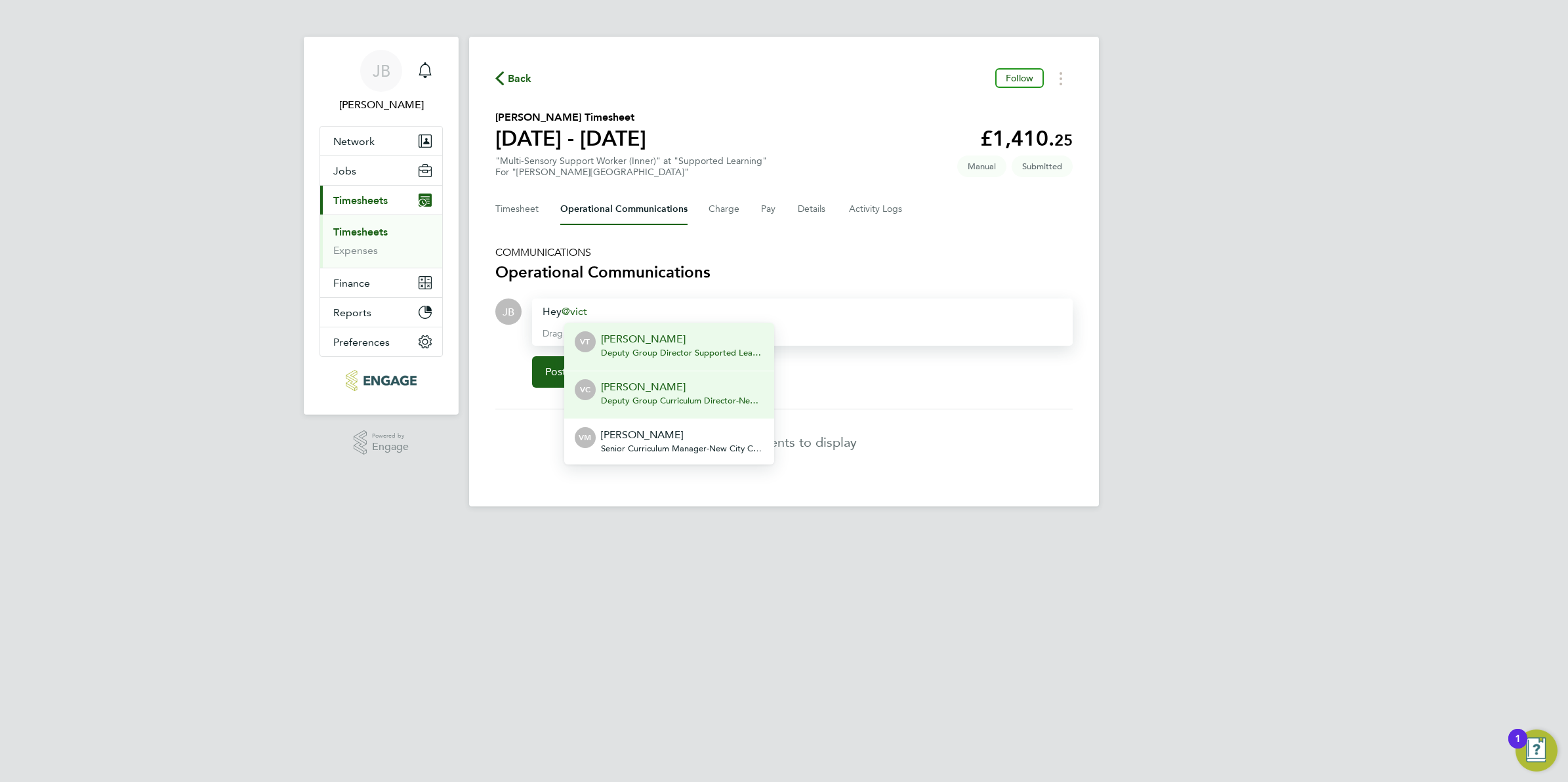
click at [665, 372] on li "VC [PERSON_NAME] Deputy Group Curriculum Director - New City College Limited" at bounding box center [669, 395] width 210 height 48
click at [695, 355] on span "Deputy Group Director Supported Learning - New City College Limited" at bounding box center [682, 352] width 163 height 11
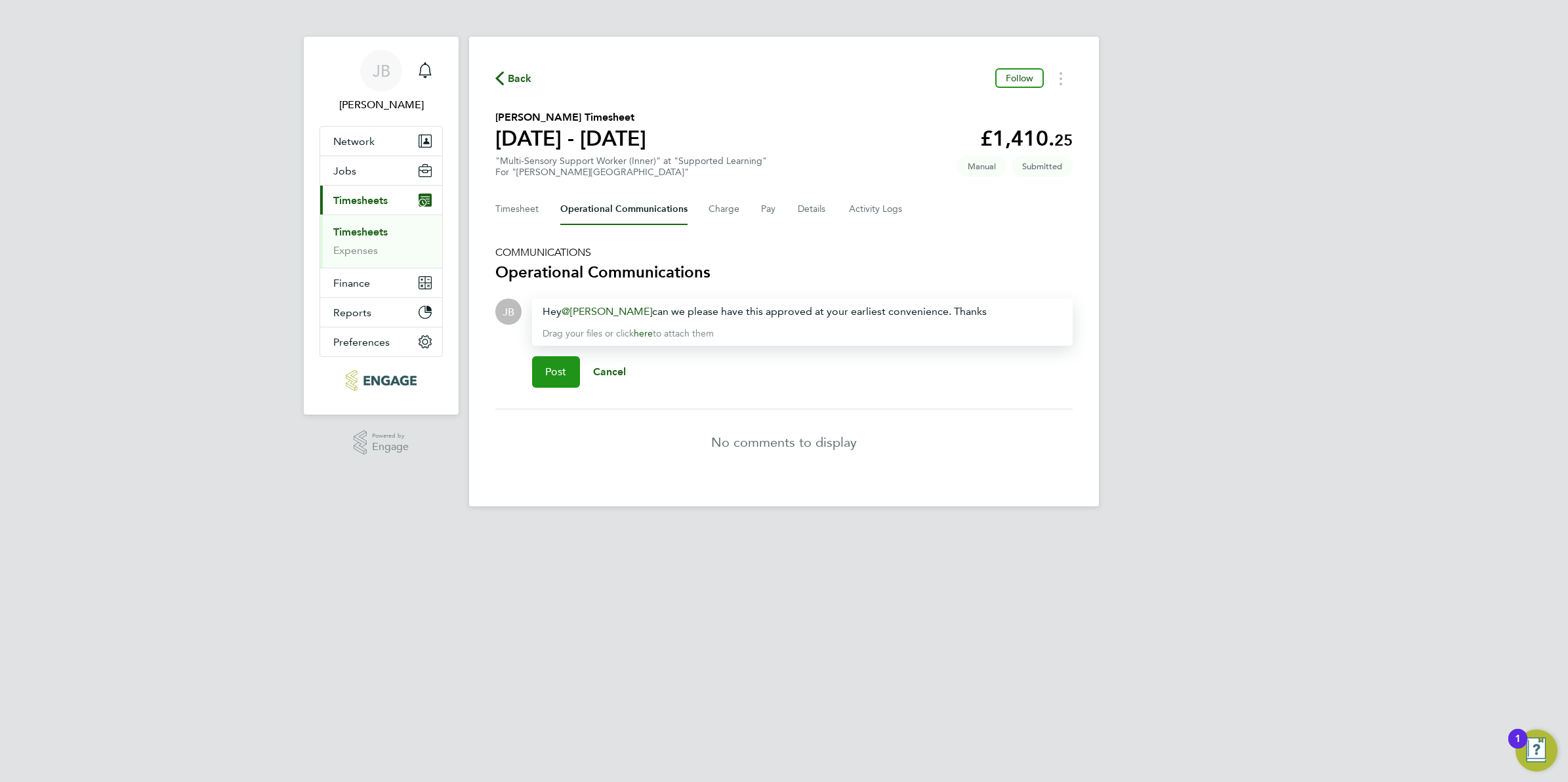
click at [553, 368] on span "Post" at bounding box center [556, 373] width 21 height 13
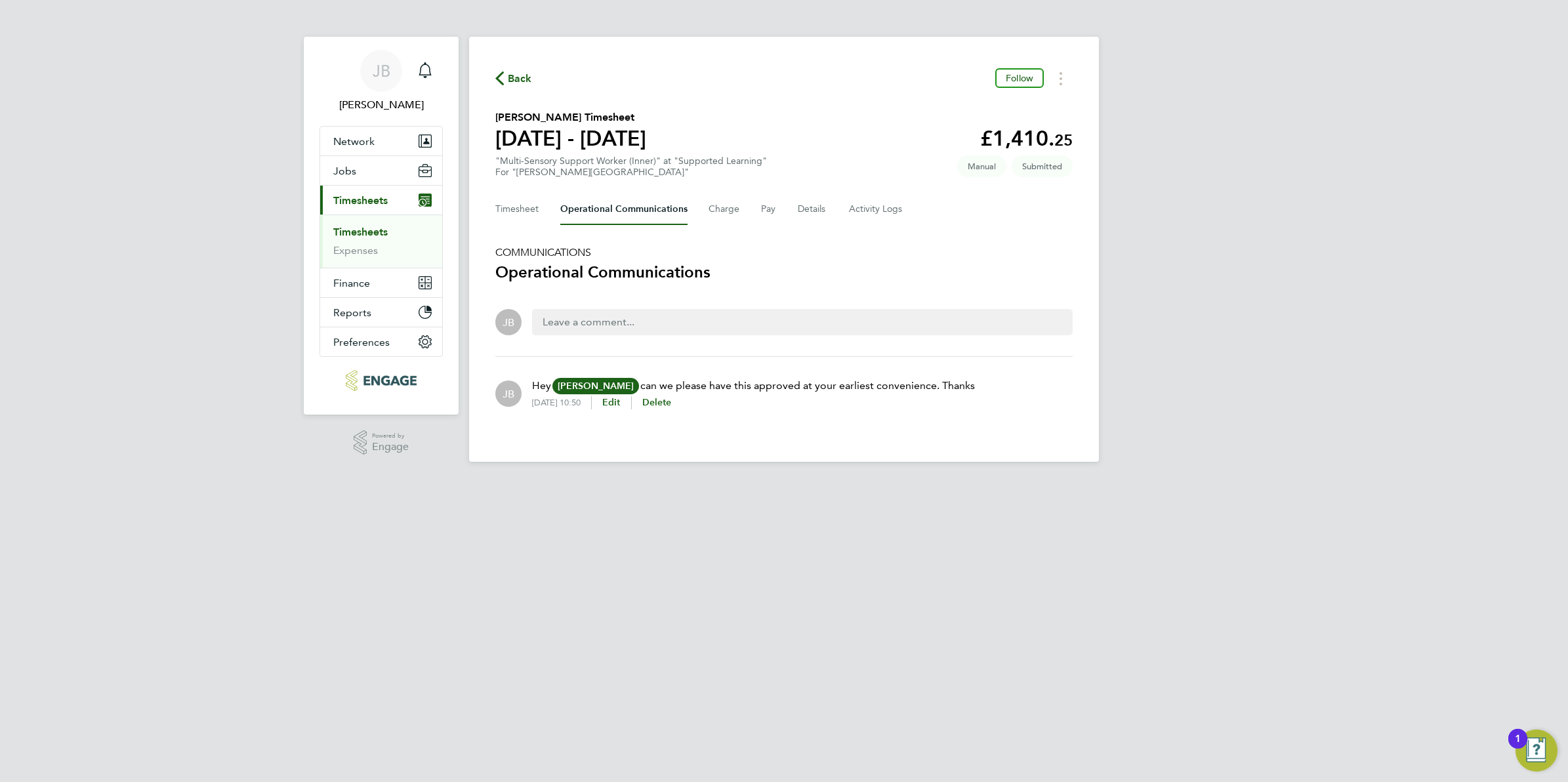
click at [1092, 405] on div "Back Follow [PERSON_NAME] Timesheet [DATE] - [DATE] £1,410. 25 "Multi-Sensory S…" at bounding box center [784, 249] width 630 height 426
click at [749, 482] on html "[PERSON_NAME] Notifications Applications: Network Team Members Businesses Sites…" at bounding box center [784, 241] width 1568 height 482
